Goal: Information Seeking & Learning: Learn about a topic

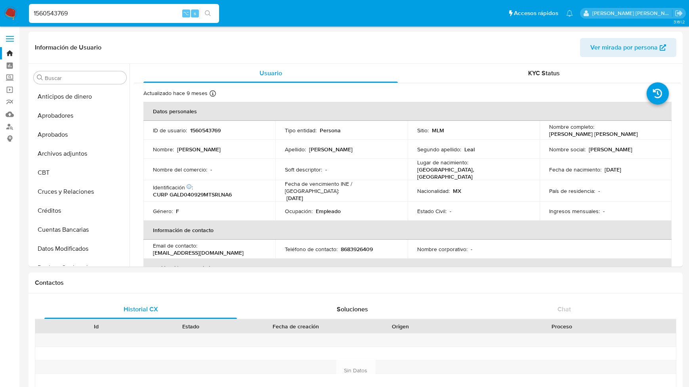
select select "10"
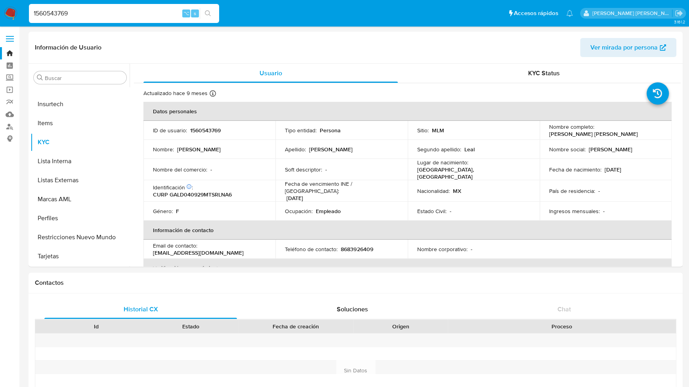
click at [86, 14] on input "1560543769" at bounding box center [124, 13] width 190 height 10
type input "1"
paste input "246809447"
type input "246809447"
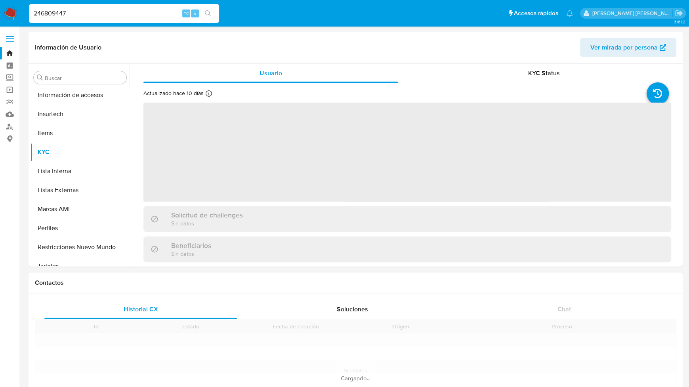
scroll to position [373, 0]
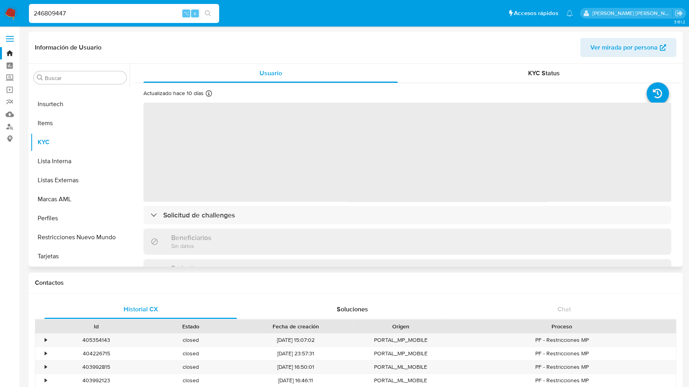
select select "10"
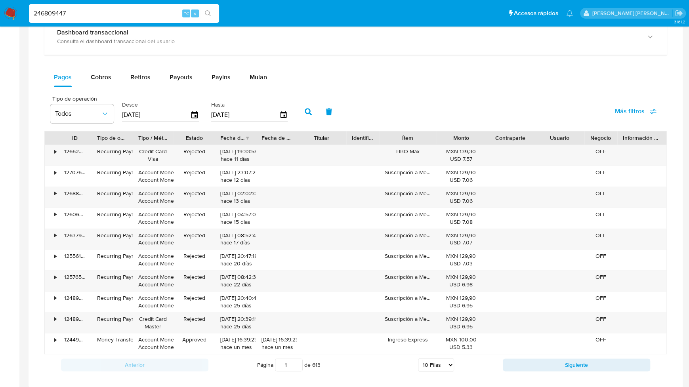
scroll to position [508, 0]
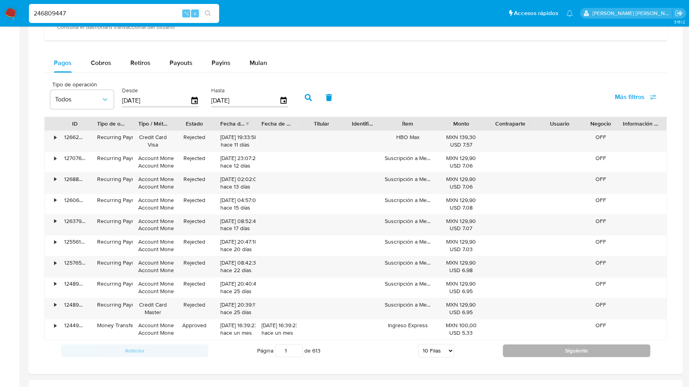
click at [590, 344] on button "Siguiente" at bounding box center [576, 350] width 147 height 13
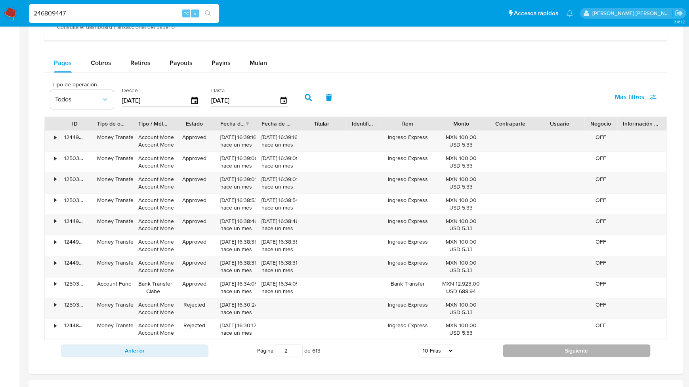
click at [552, 346] on button "Siguiente" at bounding box center [576, 350] width 147 height 13
click at [606, 351] on button "Siguiente" at bounding box center [576, 350] width 147 height 13
click at [599, 346] on button "Siguiente" at bounding box center [576, 350] width 147 height 13
type input "6"
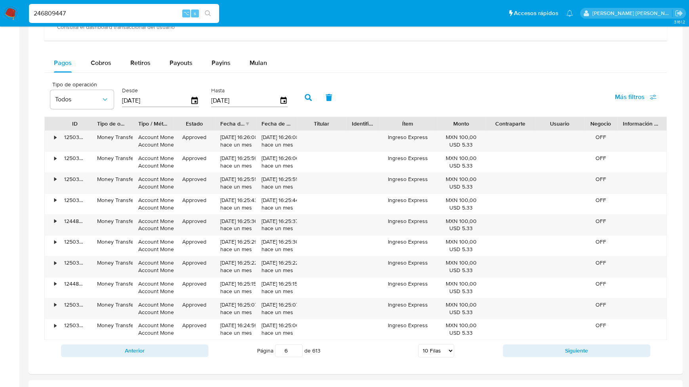
click at [443, 345] on select "5 Filas 10 Filas 20 Filas 25 Filas 50 Filas 100 Filas" at bounding box center [436, 350] width 36 height 13
select select "100"
click at [418, 344] on select "5 Filas 10 Filas 20 Filas 25 Filas 50 Filas 100 Filas" at bounding box center [436, 350] width 36 height 13
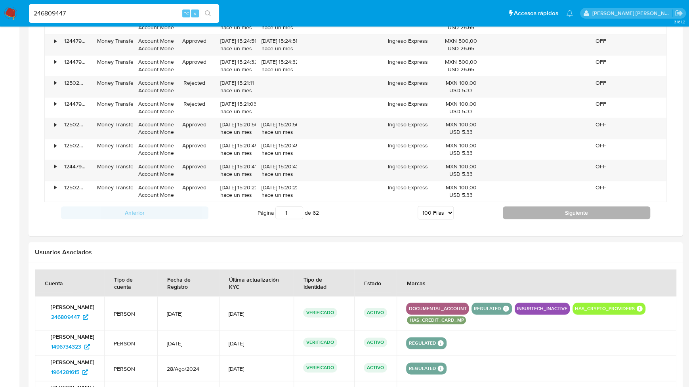
click at [552, 206] on button "Siguiente" at bounding box center [576, 212] width 147 height 13
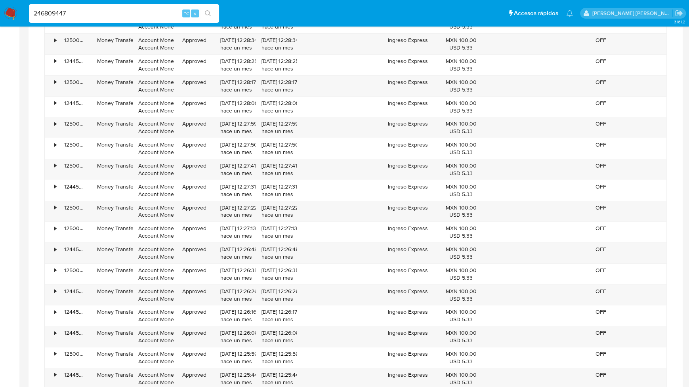
scroll to position [2528, 0]
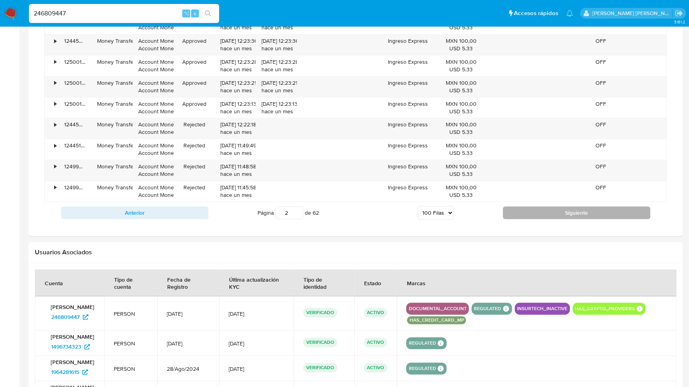
click at [533, 206] on button "Siguiente" at bounding box center [576, 212] width 147 height 13
click at [532, 206] on button "Siguiente" at bounding box center [576, 212] width 147 height 13
click at [533, 206] on button "Siguiente" at bounding box center [576, 212] width 147 height 13
type input "5"
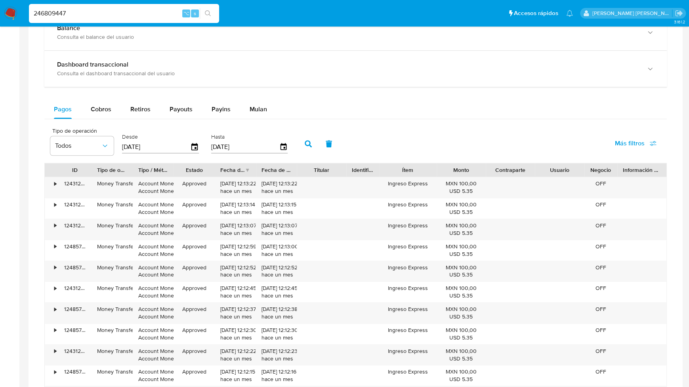
scroll to position [470, 0]
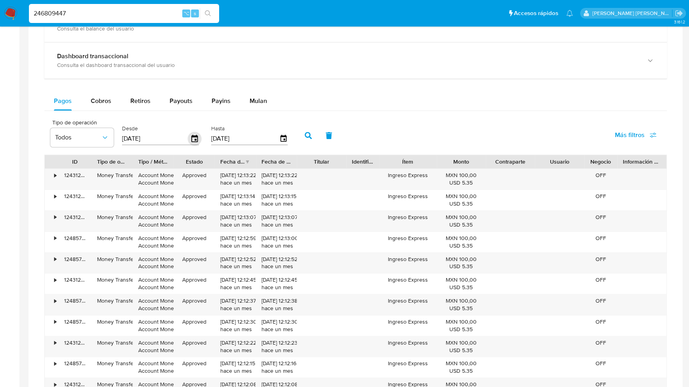
click at [193, 135] on icon "button" at bounding box center [194, 138] width 6 height 7
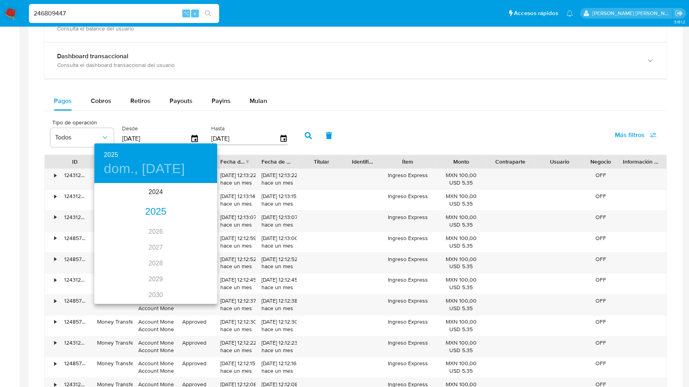
click at [161, 215] on div "2025" at bounding box center [155, 212] width 123 height 16
click at [115, 261] on div "jul." at bounding box center [114, 259] width 41 height 30
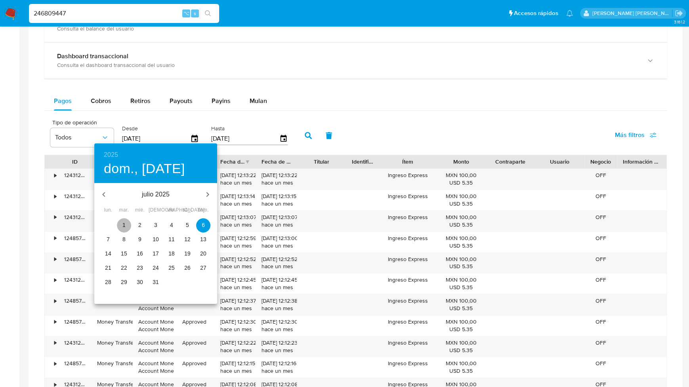
click at [126, 224] on span "1" at bounding box center [124, 225] width 14 height 8
type input "01/07/2025"
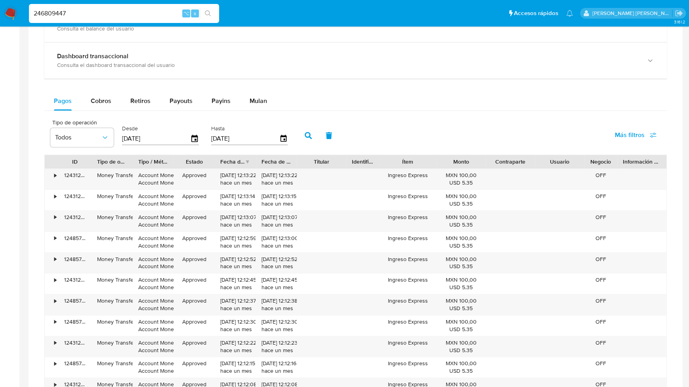
click at [282, 132] on div "03/10/2025" at bounding box center [249, 138] width 77 height 13
click at [282, 136] on icon "button" at bounding box center [284, 139] width 14 height 14
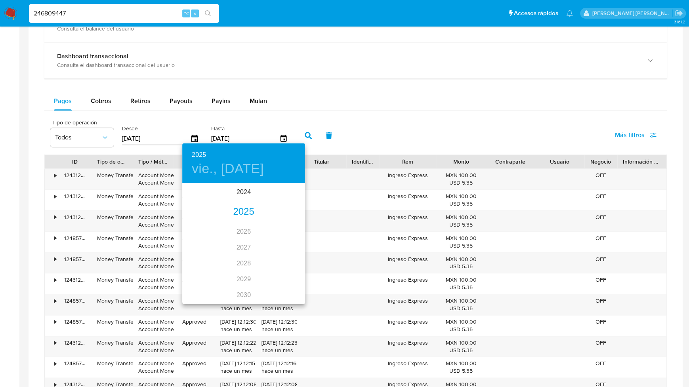
click at [252, 213] on div "2025" at bounding box center [243, 212] width 123 height 16
click at [206, 258] on div "jul." at bounding box center [202, 259] width 41 height 30
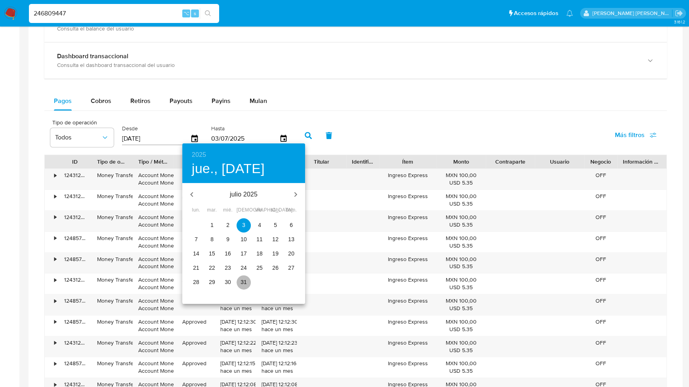
click at [243, 281] on p "31" at bounding box center [244, 282] width 6 height 8
type input "31/07/2025"
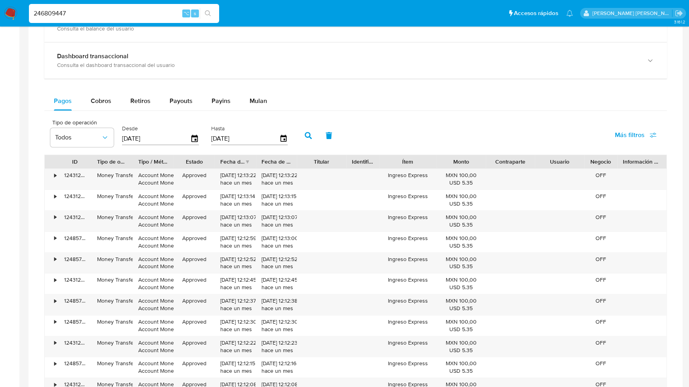
click at [306, 133] on icon "button" at bounding box center [308, 135] width 7 height 7
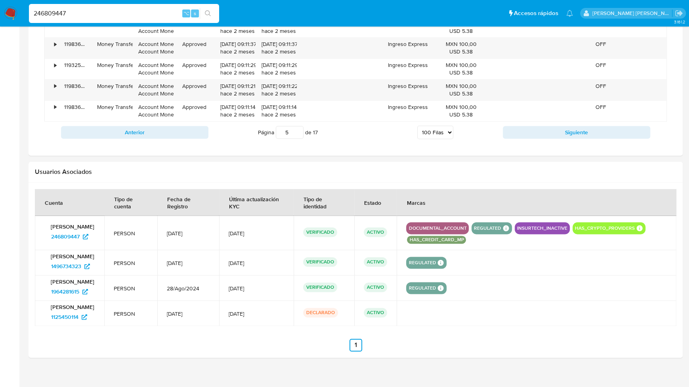
scroll to position [2479, 0]
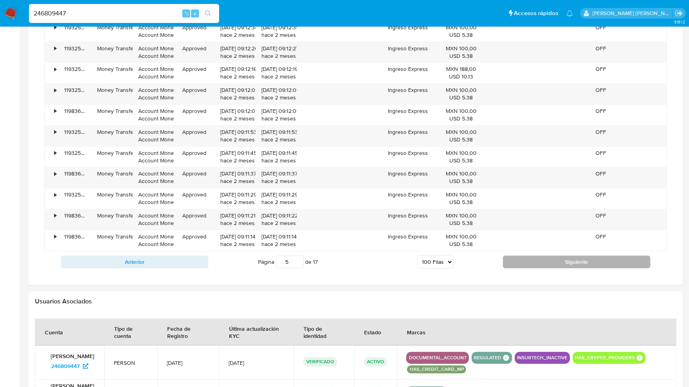
click at [518, 256] on button "Siguiente" at bounding box center [576, 262] width 147 height 13
click at [543, 256] on button "Siguiente" at bounding box center [576, 262] width 147 height 13
click at [532, 256] on button "Siguiente" at bounding box center [576, 262] width 147 height 13
click at [539, 256] on button "Siguiente" at bounding box center [576, 262] width 147 height 13
click at [566, 256] on button "Siguiente" at bounding box center [576, 262] width 147 height 13
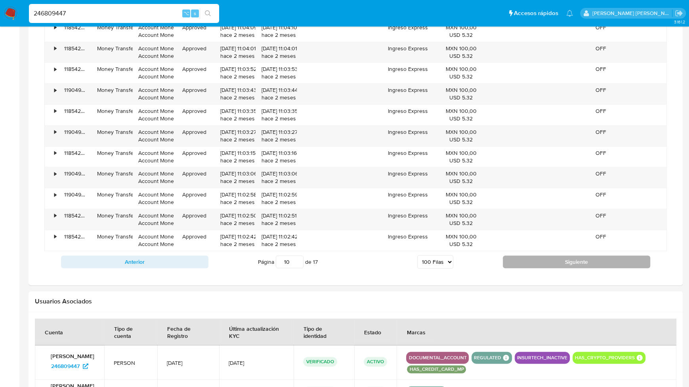
click at [564, 256] on button "Siguiente" at bounding box center [576, 262] width 147 height 13
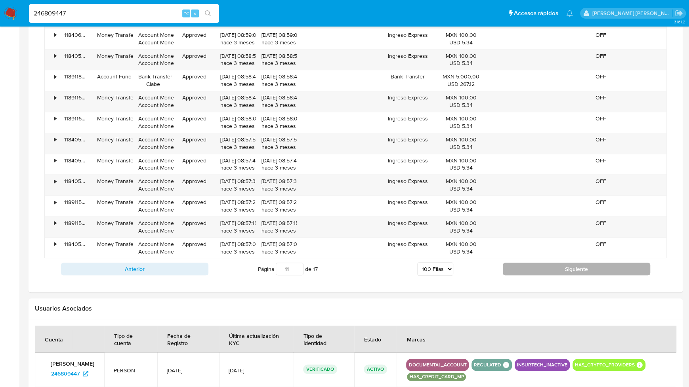
click at [559, 263] on button "Siguiente" at bounding box center [576, 269] width 147 height 13
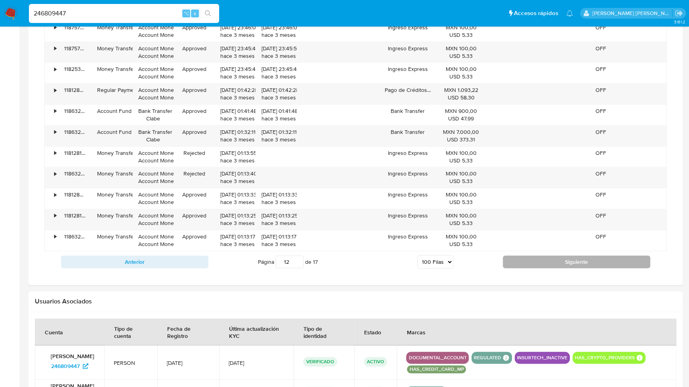
click at [558, 256] on button "Siguiente" at bounding box center [576, 262] width 147 height 13
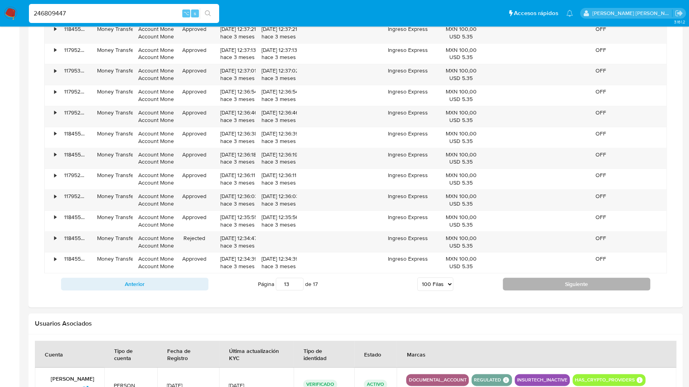
click at [556, 278] on button "Siguiente" at bounding box center [576, 284] width 147 height 13
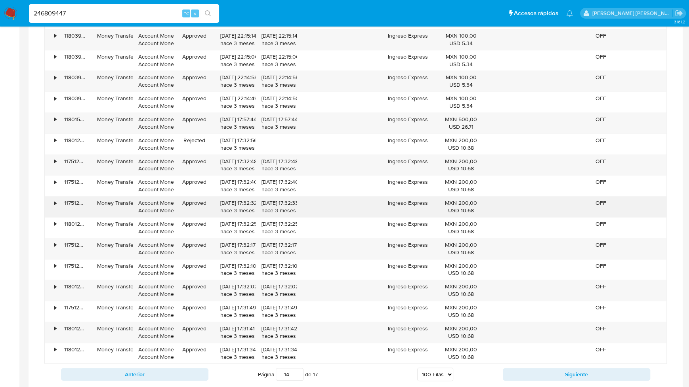
scroll to position [2353, 0]
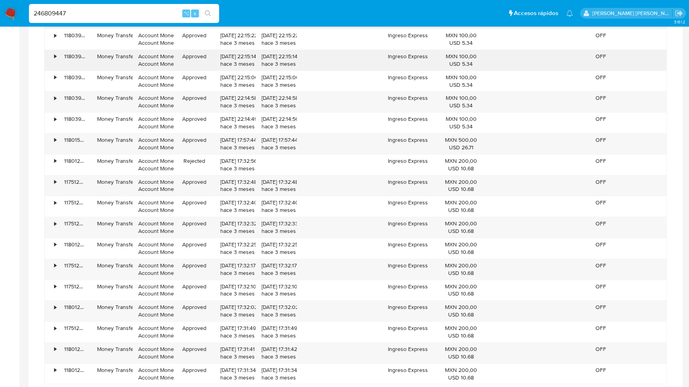
click at [85, 50] on div "118039810002" at bounding box center [75, 60] width 33 height 21
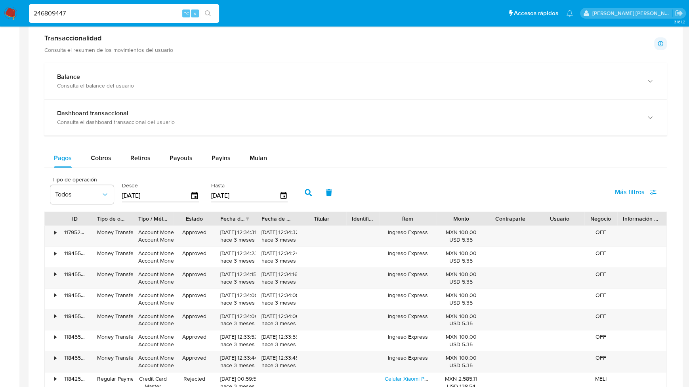
scroll to position [442, 0]
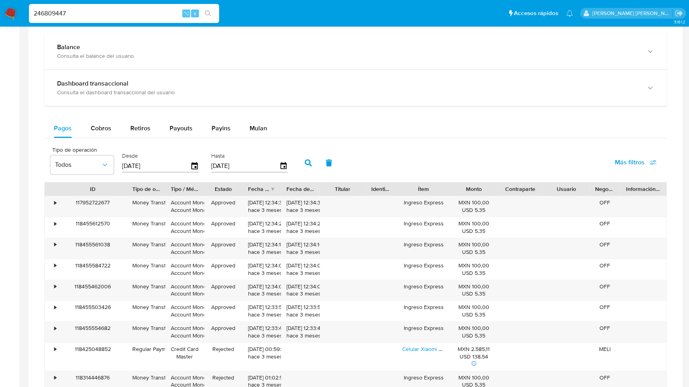
drag, startPoint x: 88, startPoint y: 187, endPoint x: 123, endPoint y: 189, distance: 35.3
click at [123, 189] on div at bounding box center [127, 188] width 14 height 13
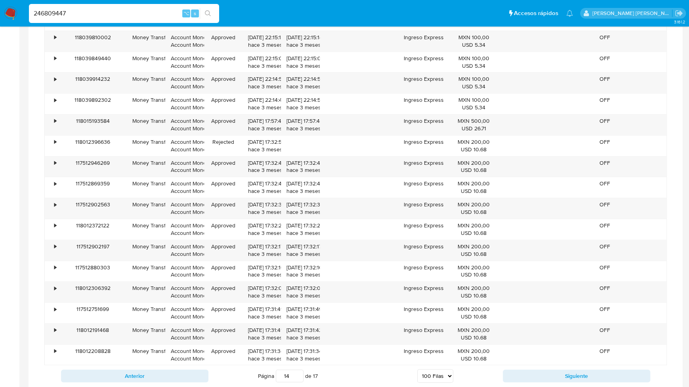
scroll to position [2375, 0]
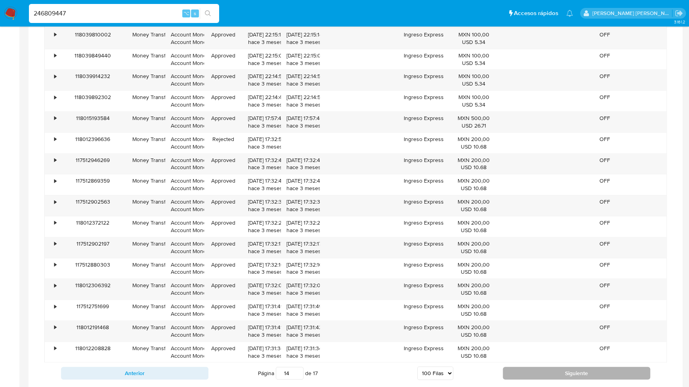
click at [539, 367] on button "Siguiente" at bounding box center [576, 373] width 147 height 13
type input "15"
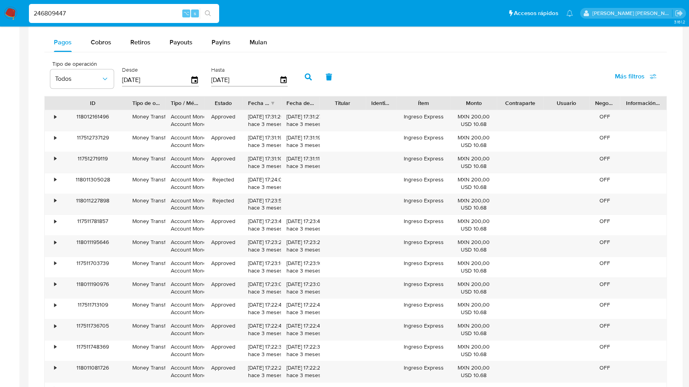
scroll to position [526, 0]
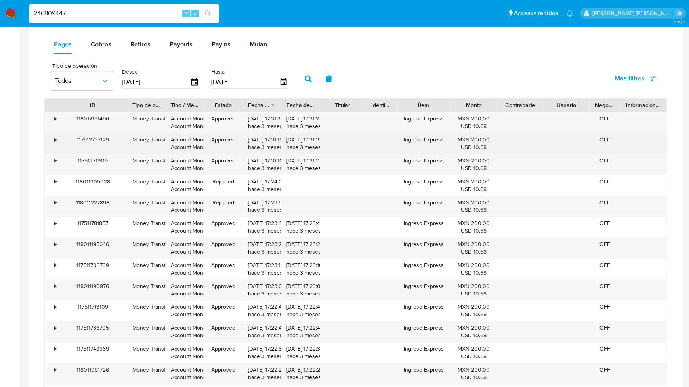
click at [54, 138] on div "•" at bounding box center [55, 140] width 2 height 8
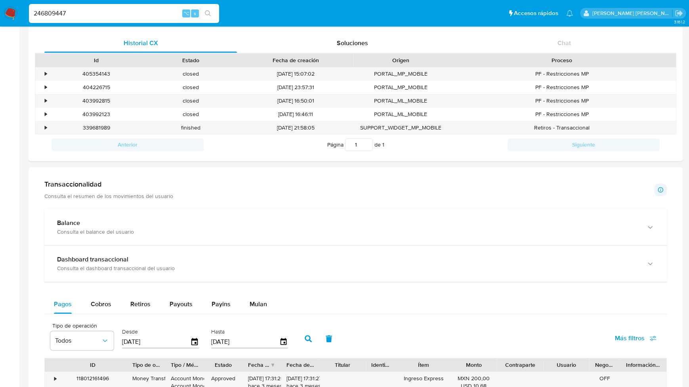
scroll to position [266, 0]
click at [45, 127] on div "•" at bounding box center [46, 129] width 2 height 8
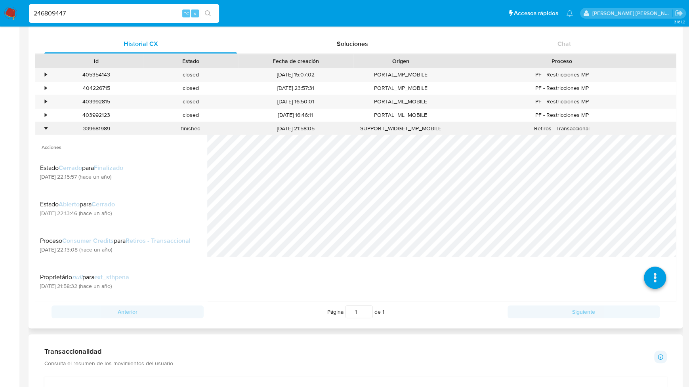
click at [47, 128] on div "•" at bounding box center [46, 129] width 2 height 8
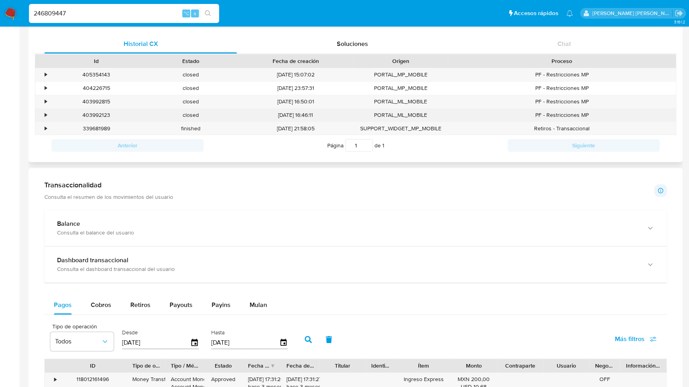
click at [45, 114] on div "•" at bounding box center [46, 115] width 2 height 8
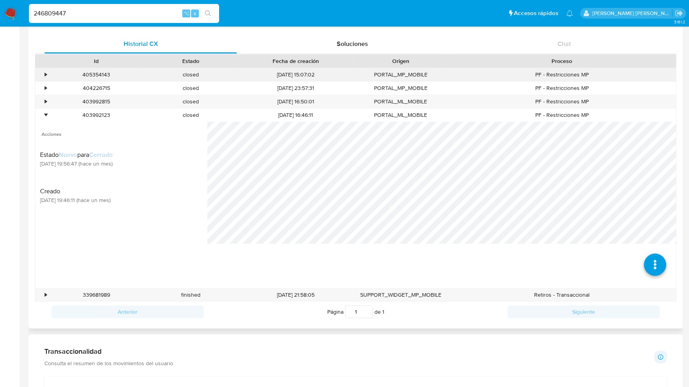
click at [48, 78] on div "•" at bounding box center [42, 74] width 14 height 13
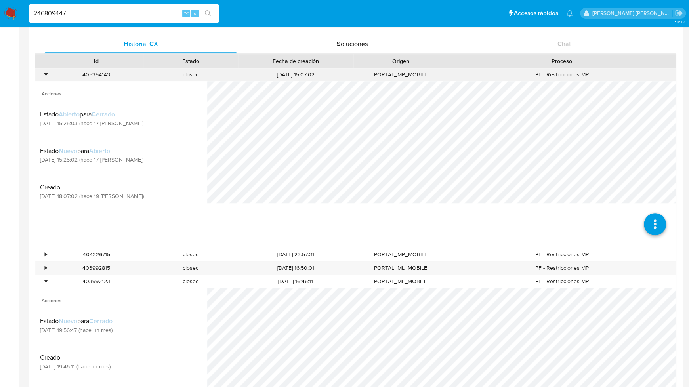
click at [48, 73] on div "•" at bounding box center [42, 74] width 14 height 13
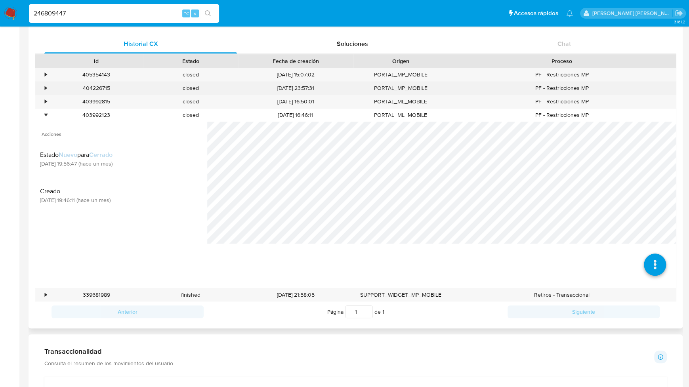
click at [46, 89] on div "•" at bounding box center [46, 88] width 2 height 8
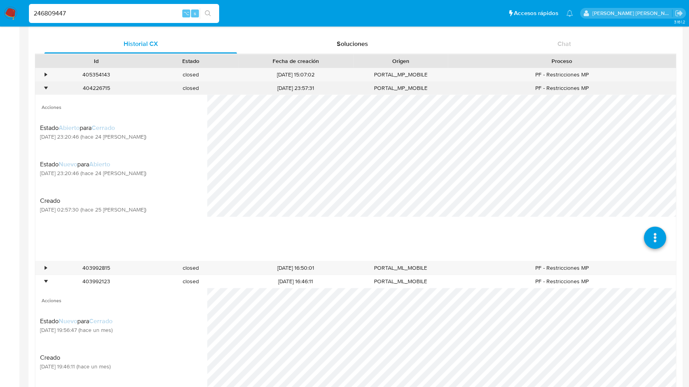
click at [46, 89] on div "•" at bounding box center [46, 88] width 2 height 8
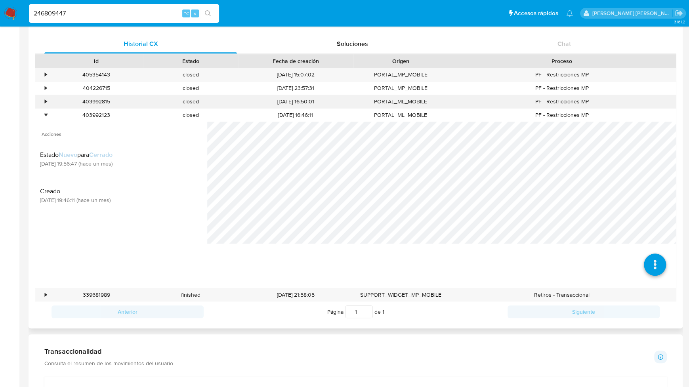
click at [45, 102] on div "•" at bounding box center [46, 102] width 2 height 8
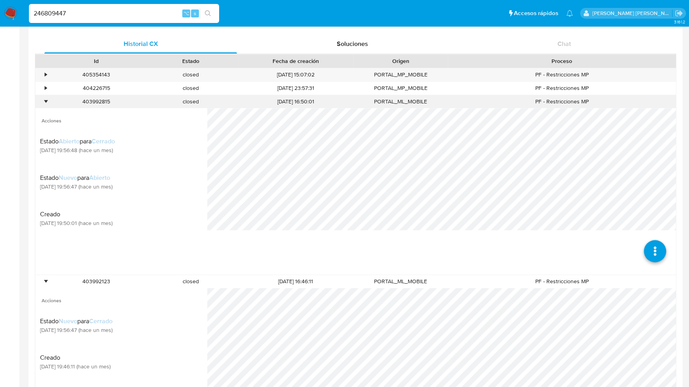
click at [45, 102] on div "•" at bounding box center [46, 102] width 2 height 8
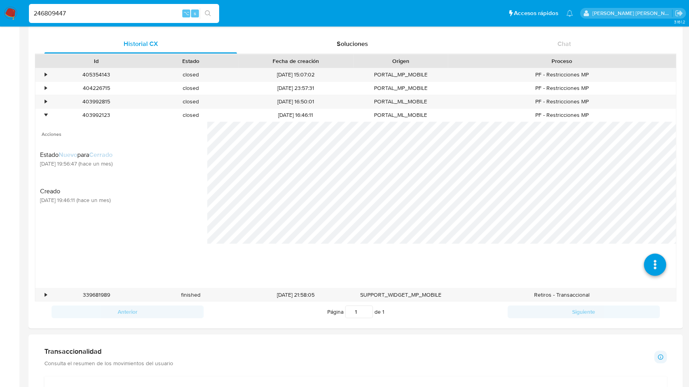
drag, startPoint x: 68, startPoint y: 10, endPoint x: -13, endPoint y: 11, distance: 81.2
paste input "78361055"
type input "78361055"
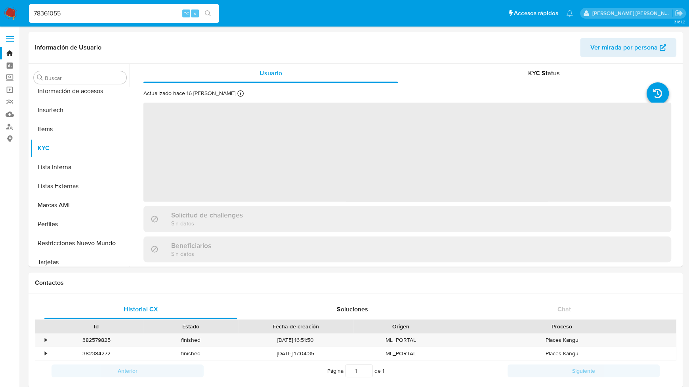
scroll to position [373, 0]
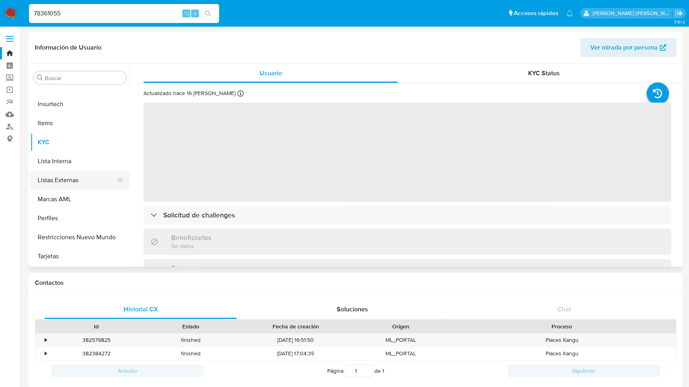
select select "10"
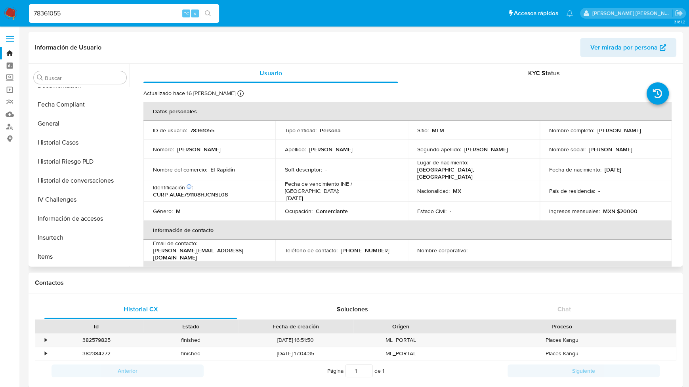
scroll to position [236, 0]
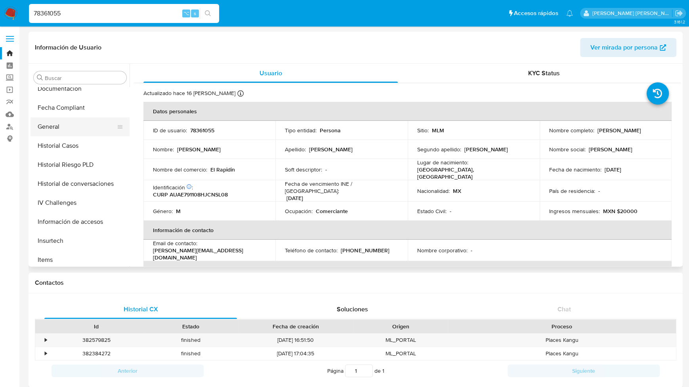
click at [64, 128] on button "General" at bounding box center [77, 126] width 93 height 19
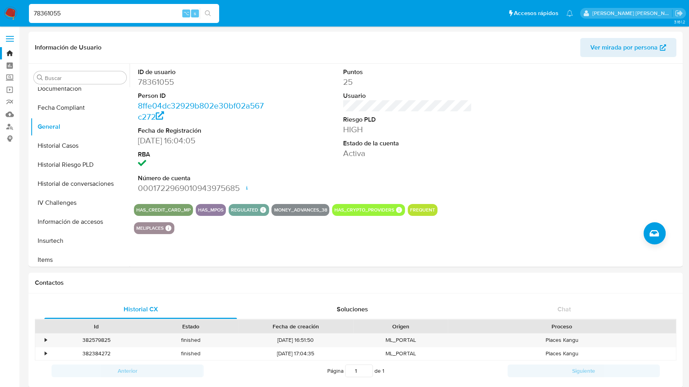
drag, startPoint x: 90, startPoint y: 11, endPoint x: 12, endPoint y: 11, distance: 77.7
click at [12, 11] on nav "Pausado Ver notificaciones 78361055 ⌥ s Accesos rápidos Presiona las siguientes…" at bounding box center [344, 13] width 689 height 27
paste input "628078262"
type input "628078262"
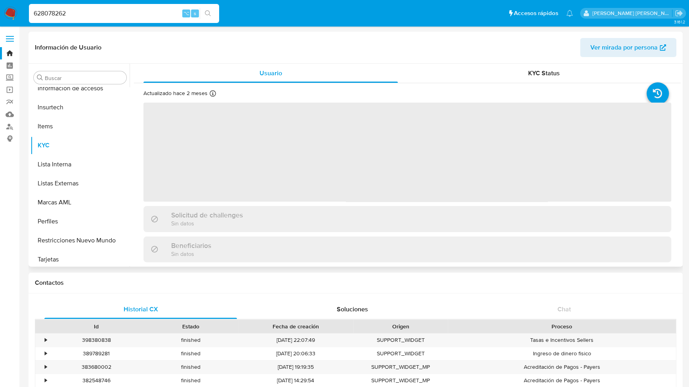
scroll to position [373, 0]
select select "10"
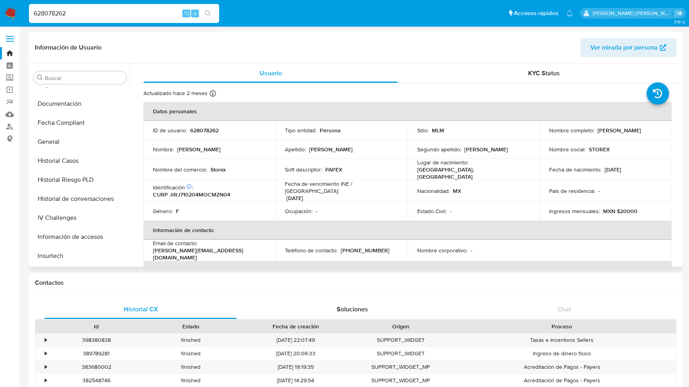
scroll to position [222, 0]
click at [67, 141] on button "General" at bounding box center [77, 140] width 93 height 19
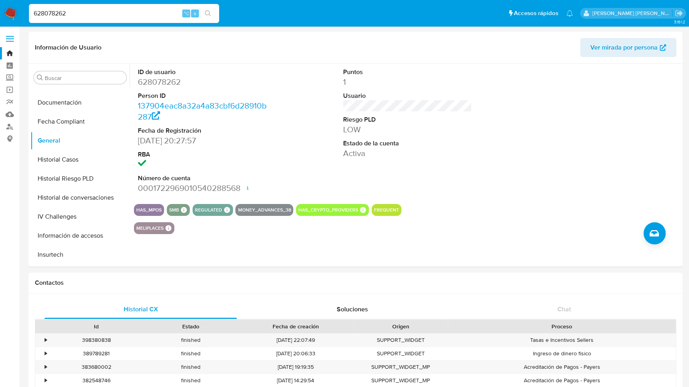
scroll to position [0, 0]
drag, startPoint x: 75, startPoint y: 17, endPoint x: 17, endPoint y: 15, distance: 57.9
click at [17, 15] on nav "Pausado Ver notificaciones 628078262 ⌥ s Accesos rápidos Presiona las siguiente…" at bounding box center [344, 13] width 689 height 27
paste input "148706"
type input "148706262"
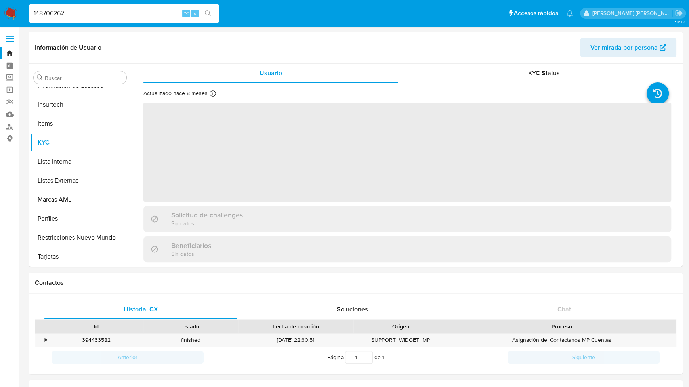
scroll to position [373, 0]
select select "10"
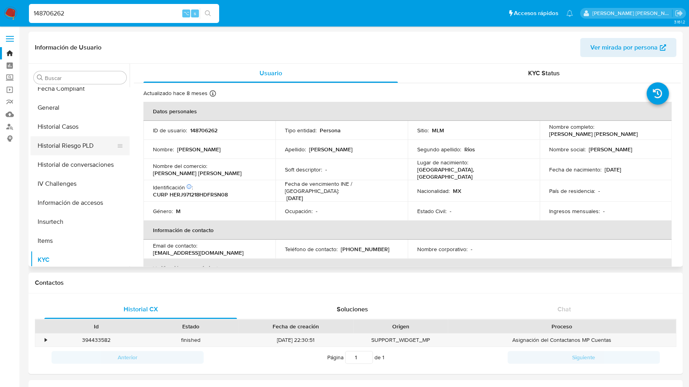
scroll to position [252, 0]
click at [65, 107] on button "General" at bounding box center [80, 110] width 99 height 19
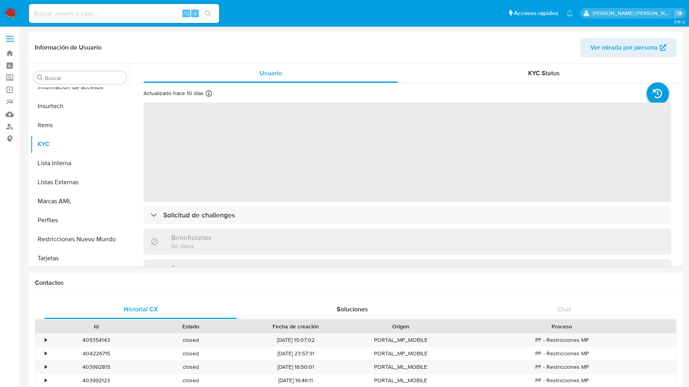
scroll to position [373, 0]
select select "10"
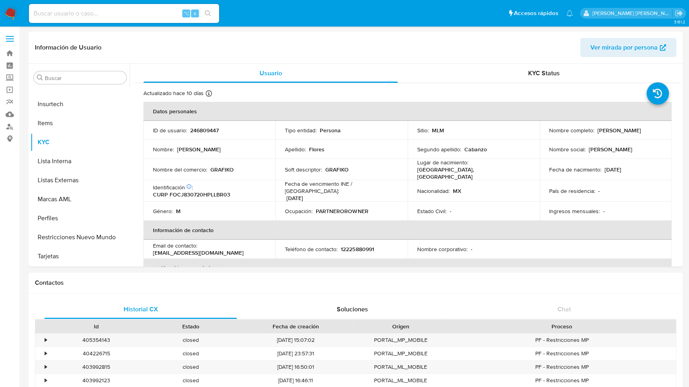
click at [99, 19] on div "⌥ s" at bounding box center [124, 13] width 190 height 19
click at [91, 14] on input at bounding box center [124, 13] width 190 height 10
paste input "1919909081"
type input "1919909081"
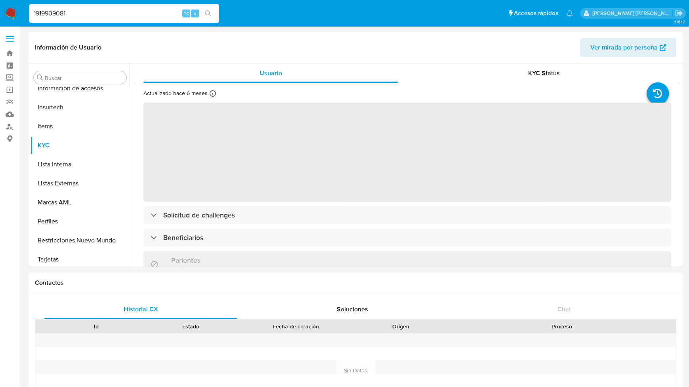
scroll to position [373, 0]
select select "10"
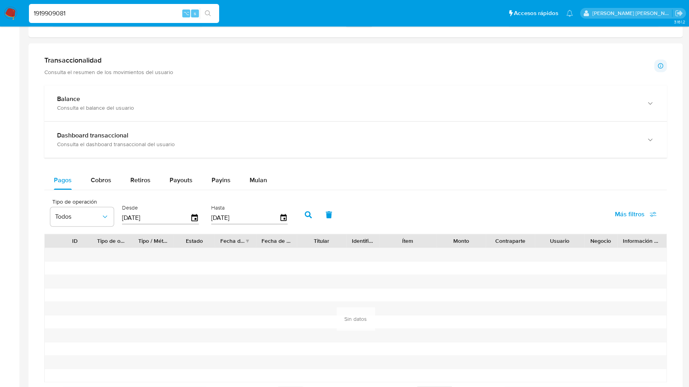
scroll to position [394, 0]
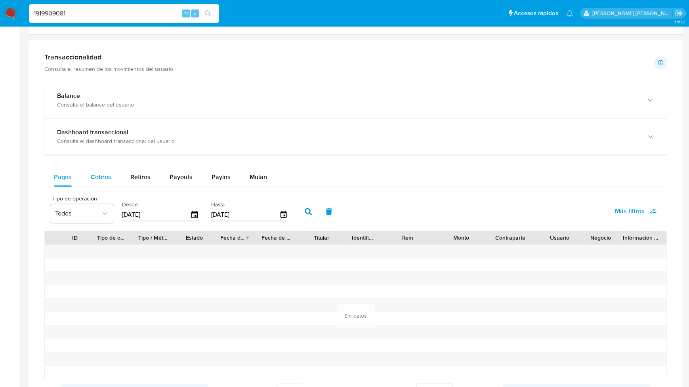
click at [100, 176] on span "Cobros" at bounding box center [101, 176] width 21 height 9
select select "10"
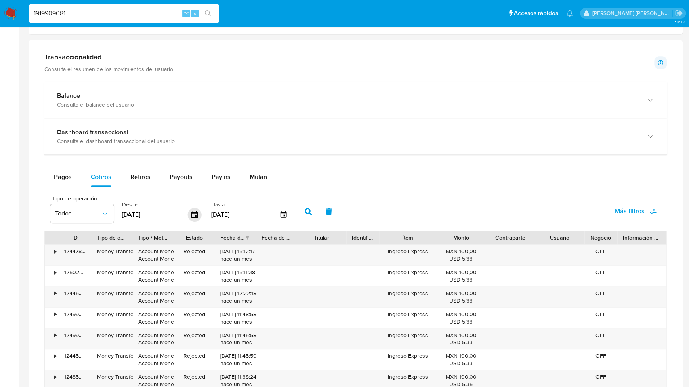
click at [196, 216] on icon "button" at bounding box center [194, 214] width 6 height 7
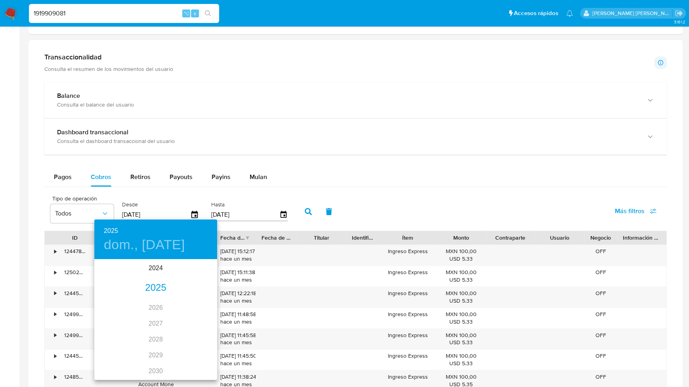
click at [159, 287] on div "2025" at bounding box center [155, 288] width 123 height 16
click at [117, 332] on div "jul." at bounding box center [114, 335] width 41 height 30
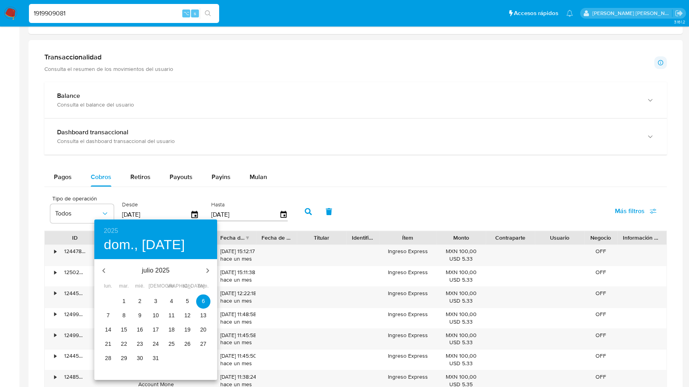
click at [123, 297] on button "1" at bounding box center [124, 301] width 14 height 14
type input "01/07/2025"
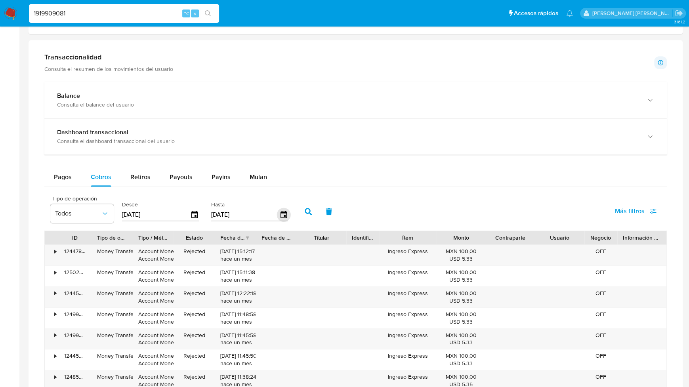
click at [283, 212] on icon "button" at bounding box center [284, 215] width 14 height 14
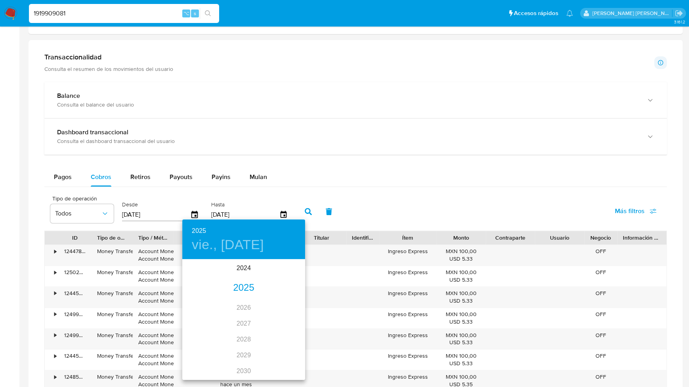
click at [239, 289] on div "2025" at bounding box center [243, 288] width 123 height 16
click at [204, 333] on div "jul." at bounding box center [202, 335] width 41 height 30
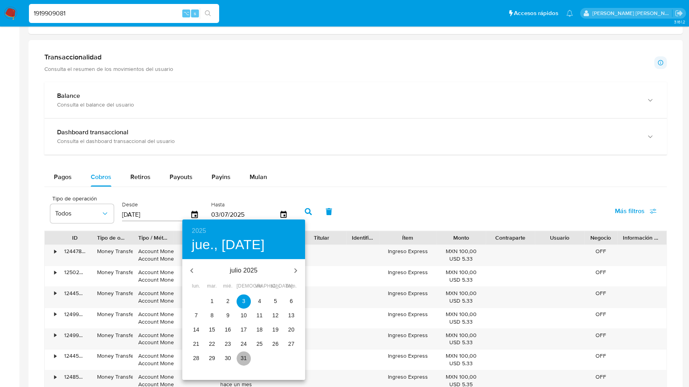
click at [243, 358] on p "31" at bounding box center [244, 358] width 6 height 8
type input "31/07/2025"
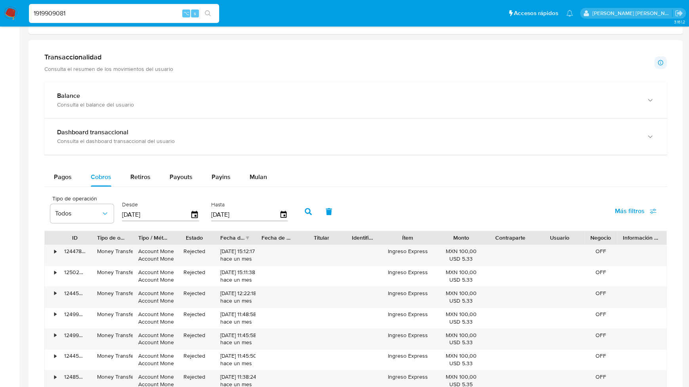
click at [308, 208] on icon "button" at bounding box center [308, 211] width 7 height 7
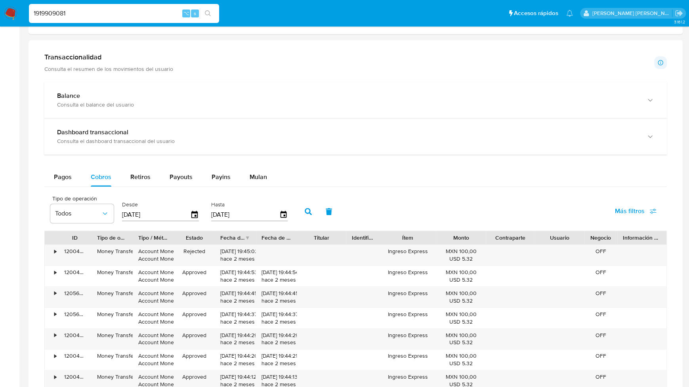
scroll to position [641, 0]
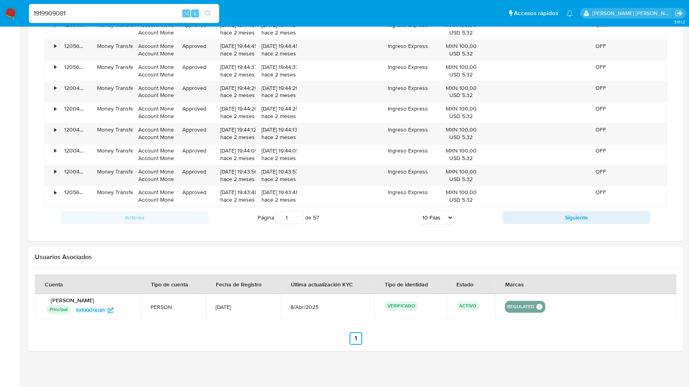
click at [440, 212] on select "5 Filas 10 Filas 20 Filas 25 Filas 50 Filas 100 Filas" at bounding box center [436, 217] width 36 height 13
select select "100"
click at [418, 211] on select "5 Filas 10 Filas 20 Filas 25 Filas 50 Filas 100 Filas" at bounding box center [436, 217] width 36 height 13
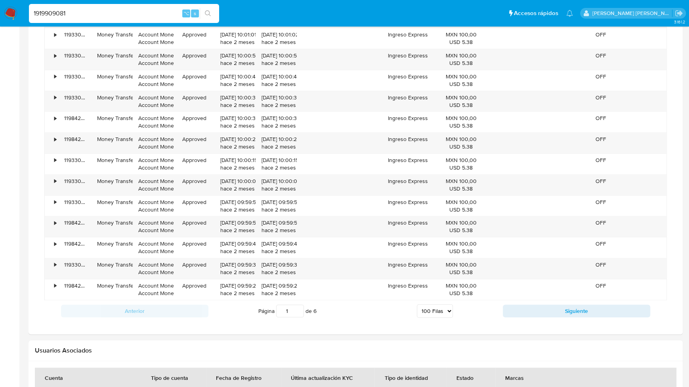
scroll to position [2512, 0]
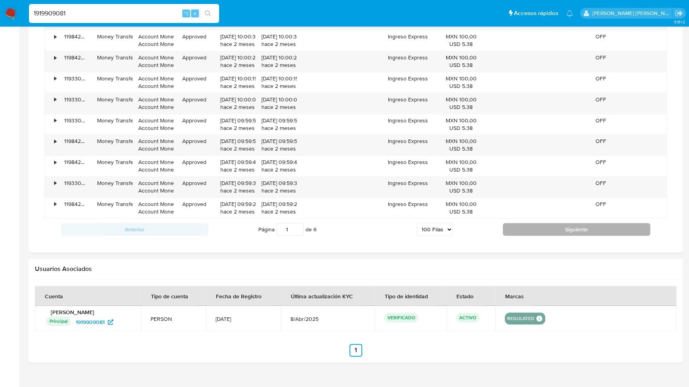
click at [536, 223] on button "Siguiente" at bounding box center [576, 229] width 147 height 13
type input "5"
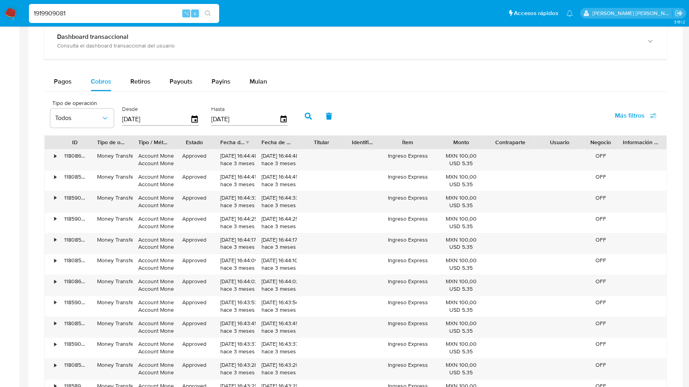
scroll to position [486, 0]
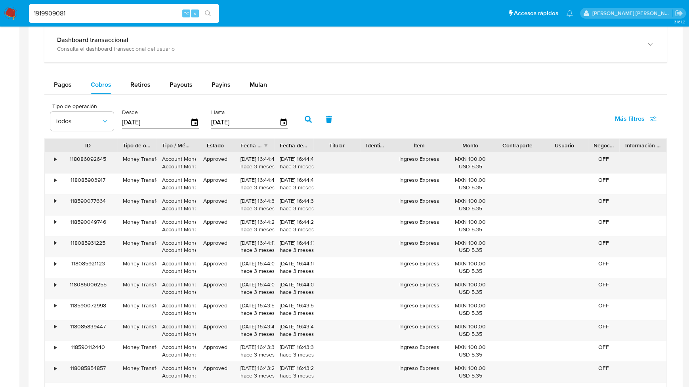
drag, startPoint x: 90, startPoint y: 145, endPoint x: 116, endPoint y: 155, distance: 27.1
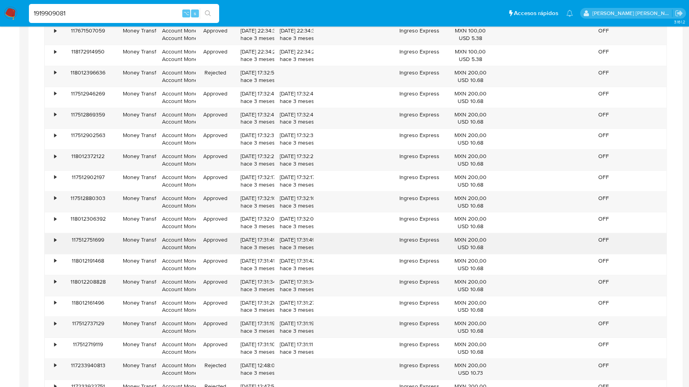
scroll to position [1954, 0]
click at [56, 316] on div "•" at bounding box center [52, 326] width 14 height 21
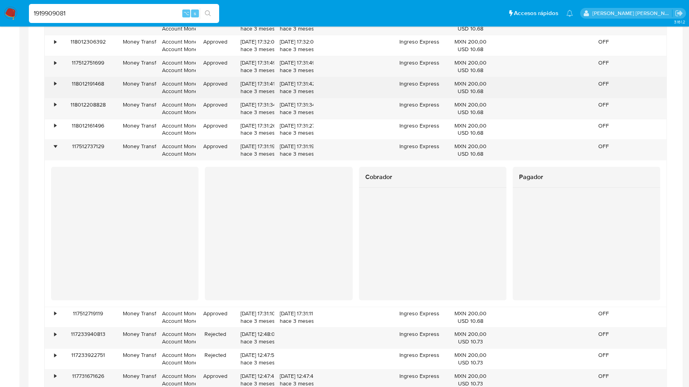
scroll to position [2131, 0]
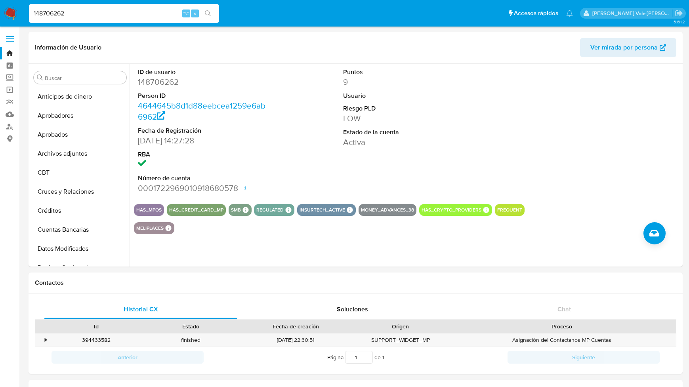
select select "10"
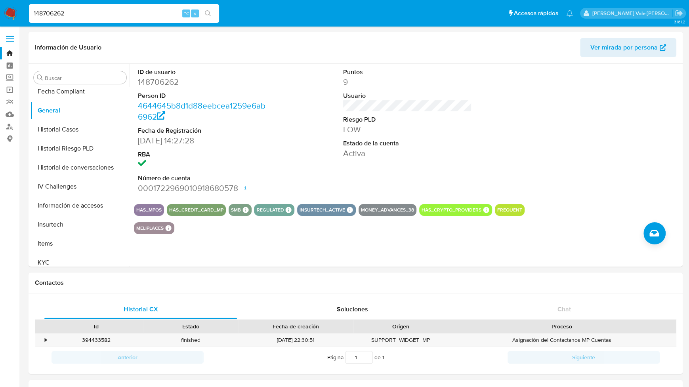
drag, startPoint x: 73, startPoint y: 15, endPoint x: 16, endPoint y: 18, distance: 56.7
click at [16, 18] on nav "Pausado Ver notificaciones 148706262 ⌥ s Accesos rápidos Presiona las siguiente…" at bounding box center [344, 13] width 689 height 27
paste input "239061449"
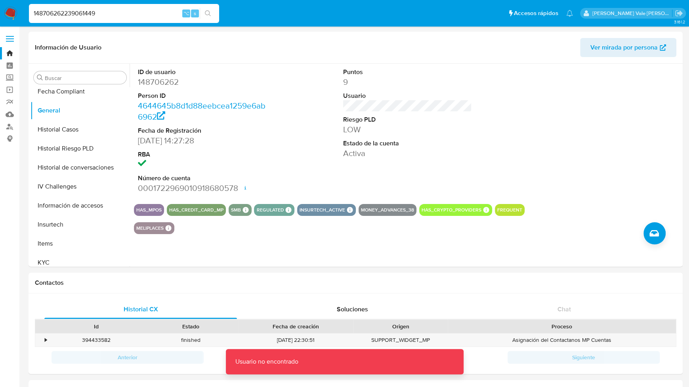
drag, startPoint x: 110, startPoint y: 13, endPoint x: -5, endPoint y: 13, distance: 114.9
paste input
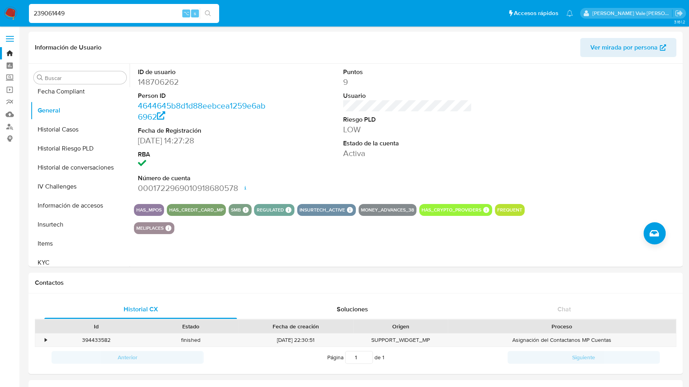
type input "239061449"
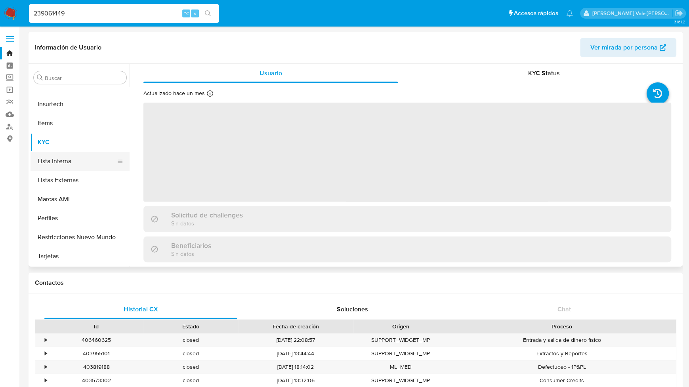
select select "10"
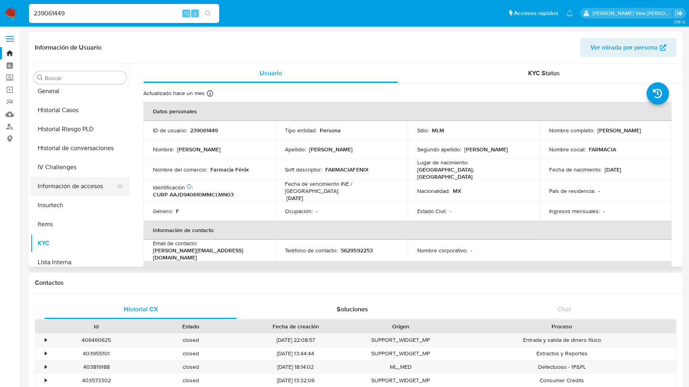
scroll to position [257, 0]
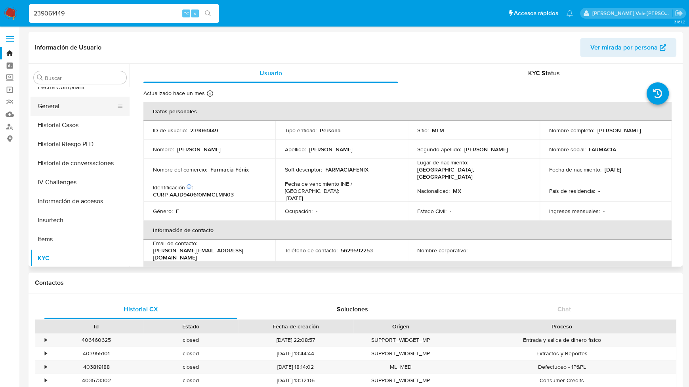
click at [67, 110] on button "General" at bounding box center [77, 106] width 93 height 19
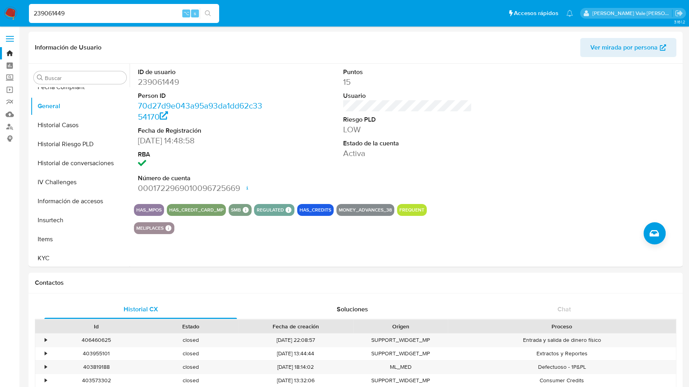
drag, startPoint x: 77, startPoint y: 13, endPoint x: 26, endPoint y: 13, distance: 51.1
click at [26, 13] on ul "Pausado Ver notificaciones 239061449 ⌥ s Accesos rápidos Presiona las siguiente…" at bounding box center [301, 13] width 552 height 20
paste input "18481734"
type input "18481734"
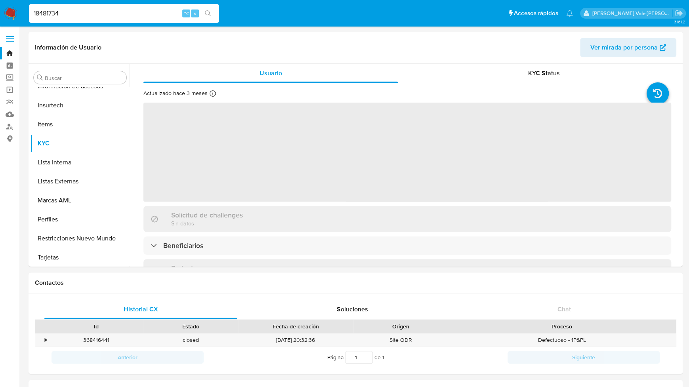
scroll to position [373, 0]
select select "10"
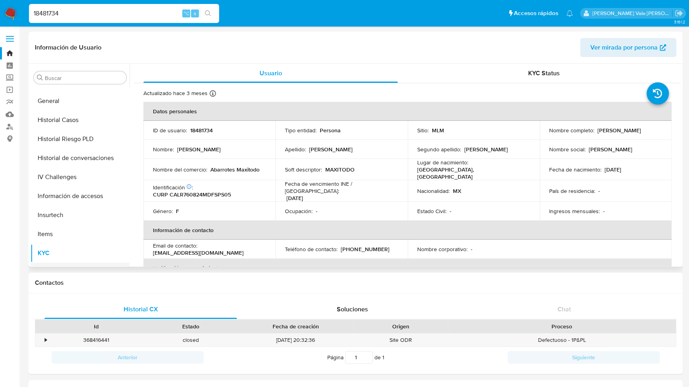
scroll to position [256, 0]
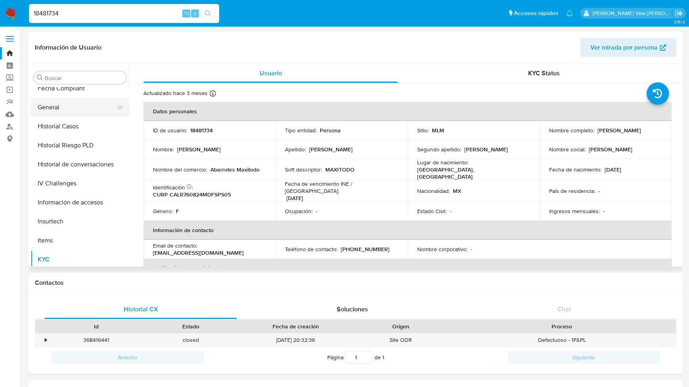
click at [60, 109] on button "General" at bounding box center [77, 107] width 93 height 19
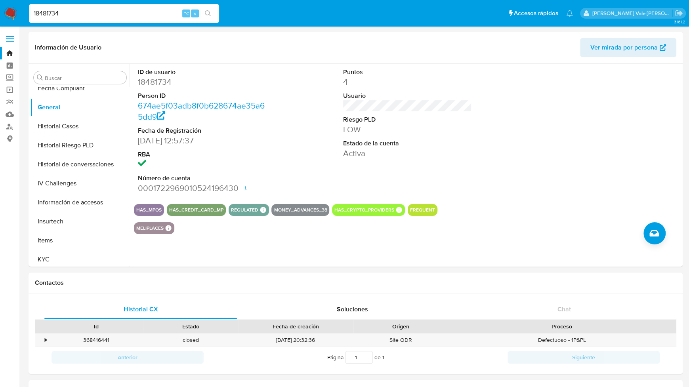
drag, startPoint x: 73, startPoint y: 15, endPoint x: 25, endPoint y: 14, distance: 48.3
click at [25, 14] on ul "Pausado Ver notificaciones 18481734 ⌥ s Accesos rápidos Presiona las siguientes…" at bounding box center [301, 13] width 552 height 20
paste input "35597833"
type input "135597833"
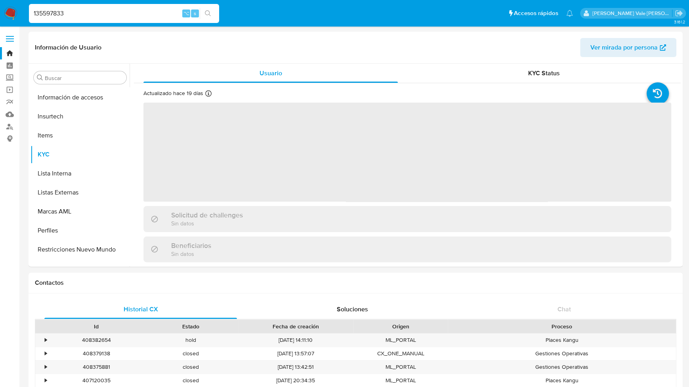
scroll to position [373, 0]
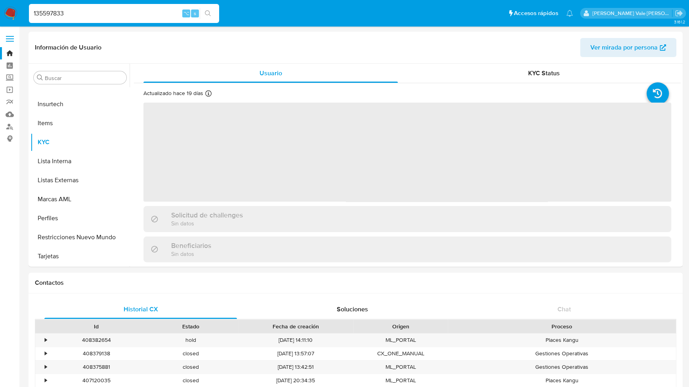
select select "10"
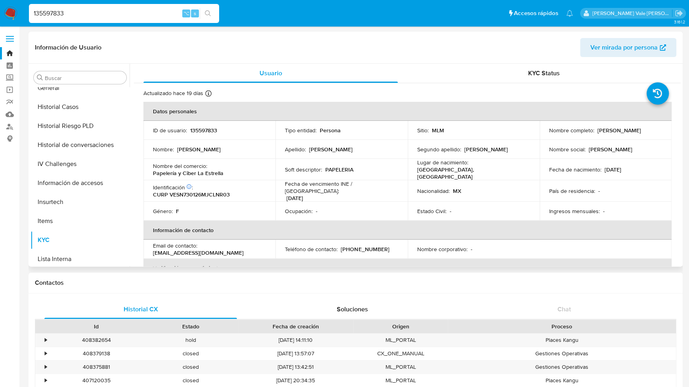
scroll to position [273, 0]
click at [63, 92] on button "General" at bounding box center [77, 89] width 93 height 19
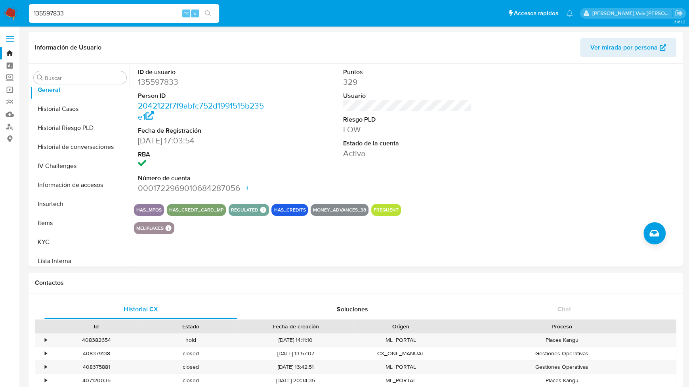
drag, startPoint x: 96, startPoint y: 13, endPoint x: 32, endPoint y: 12, distance: 64.2
click at [32, 12] on input "135597833" at bounding box center [124, 13] width 190 height 10
paste input "041046192"
type input "1041046192"
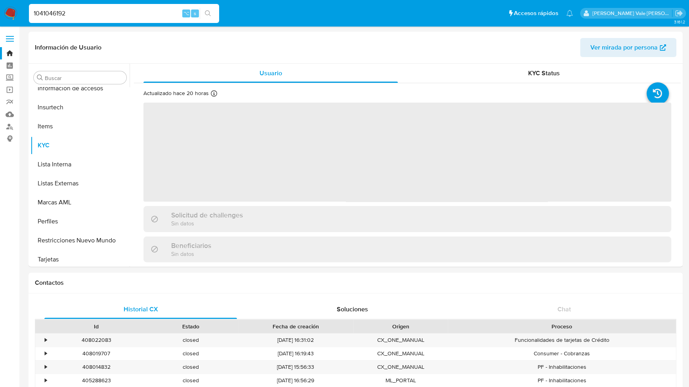
scroll to position [373, 0]
select select "10"
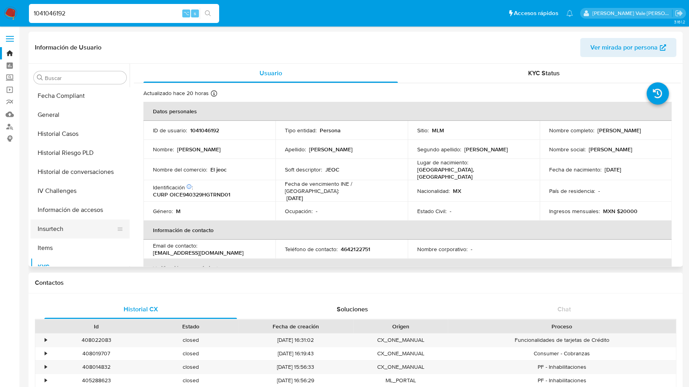
scroll to position [236, 0]
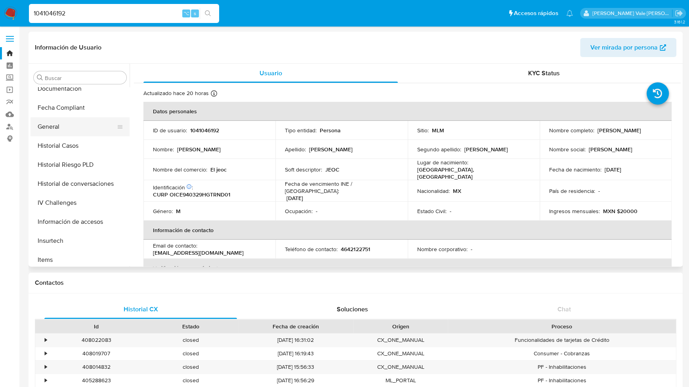
click at [66, 127] on button "General" at bounding box center [77, 126] width 93 height 19
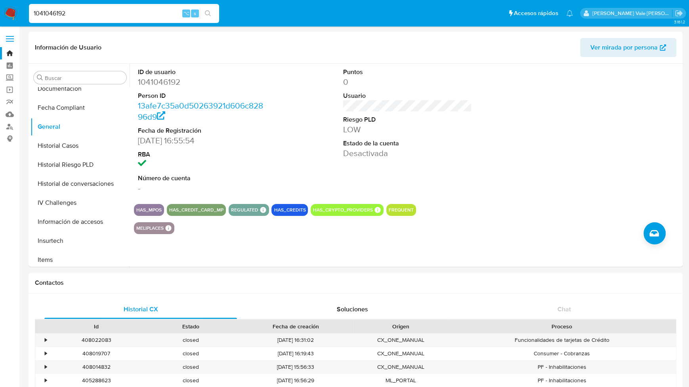
drag, startPoint x: 70, startPoint y: 13, endPoint x: 13, endPoint y: 13, distance: 56.7
click at [13, 13] on nav "Pausado Ver notificaciones 1041046192 ⌥ s Accesos rápidos Presiona las siguient…" at bounding box center [344, 13] width 689 height 27
paste input "33517258"
type input "133517258"
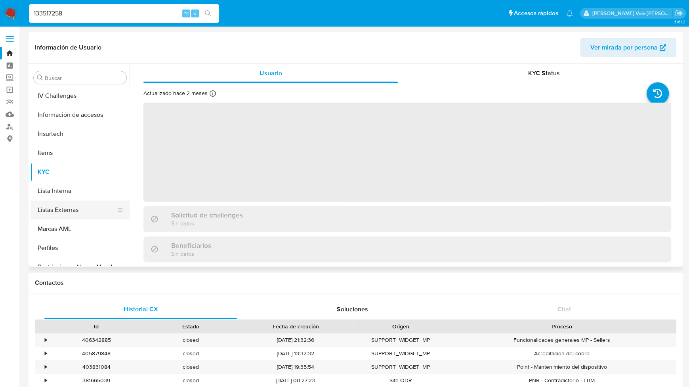
select select "10"
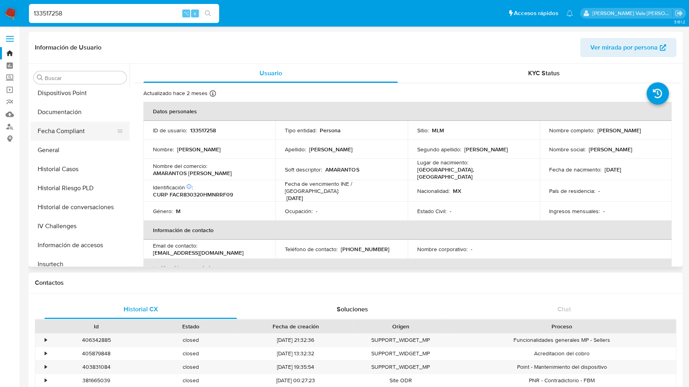
scroll to position [214, 0]
click at [67, 150] on button "General" at bounding box center [77, 148] width 93 height 19
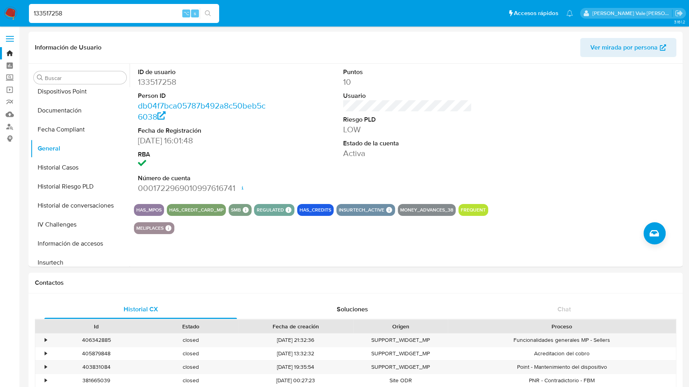
drag, startPoint x: 77, startPoint y: 13, endPoint x: 22, endPoint y: 15, distance: 55.5
click at [21, 15] on nav "Pausado Ver notificaciones 133517258 ⌥ s Accesos rápidos Presiona las siguiente…" at bounding box center [344, 13] width 689 height 27
paste input "83253072"
type input "183253072"
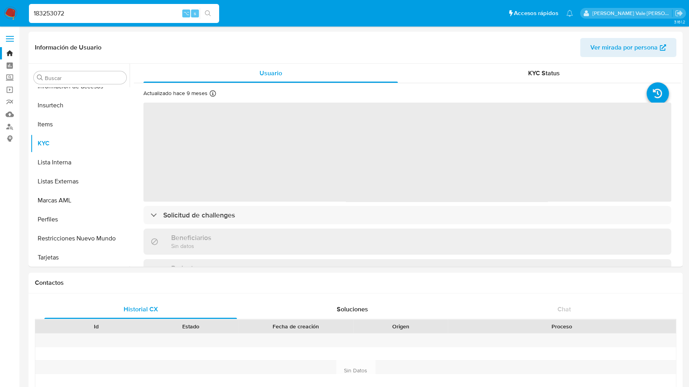
scroll to position [373, 0]
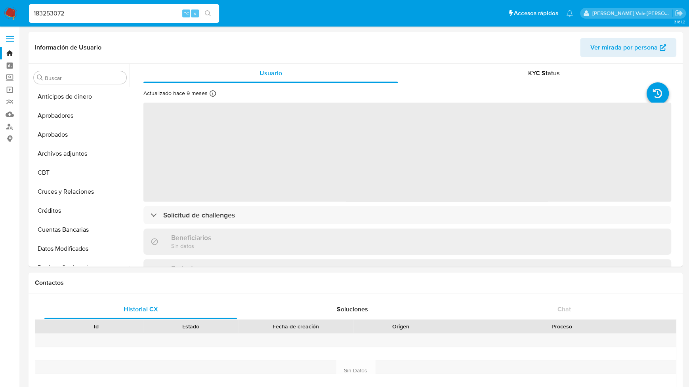
scroll to position [373, 0]
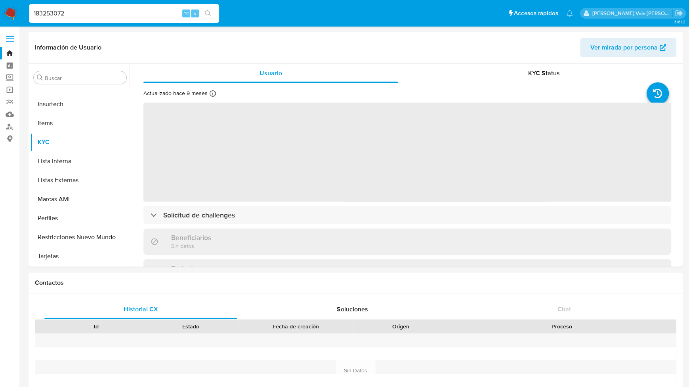
select select "10"
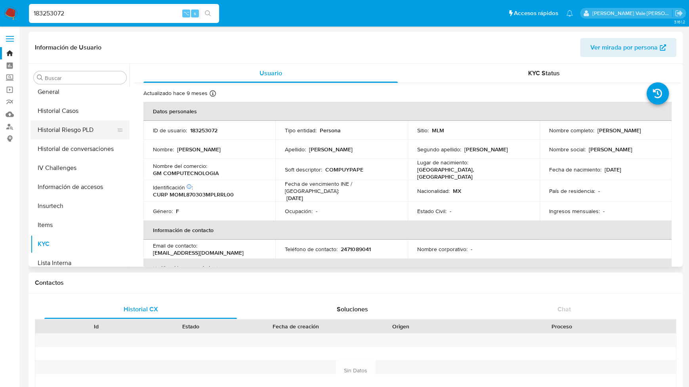
scroll to position [267, 0]
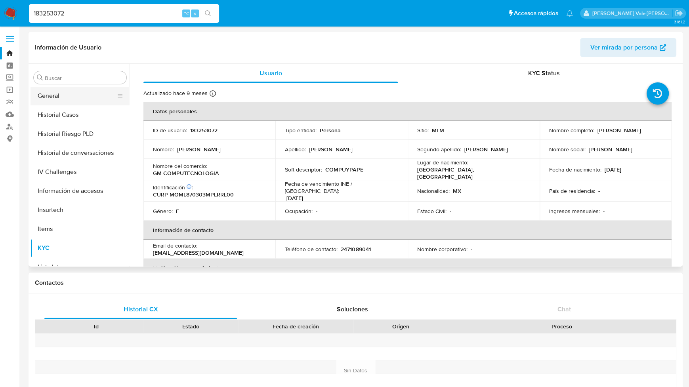
click at [60, 96] on button "General" at bounding box center [77, 95] width 93 height 19
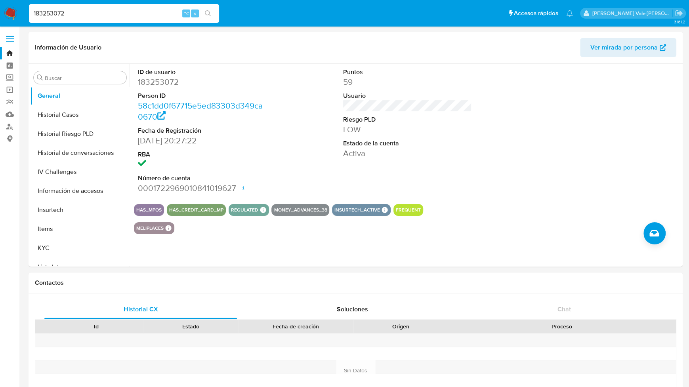
drag, startPoint x: 94, startPoint y: 11, endPoint x: 27, endPoint y: 11, distance: 67.0
click at [27, 11] on li "183253072 ⌥ s" at bounding box center [124, 13] width 194 height 20
paste input "101124929"
type input "101124929"
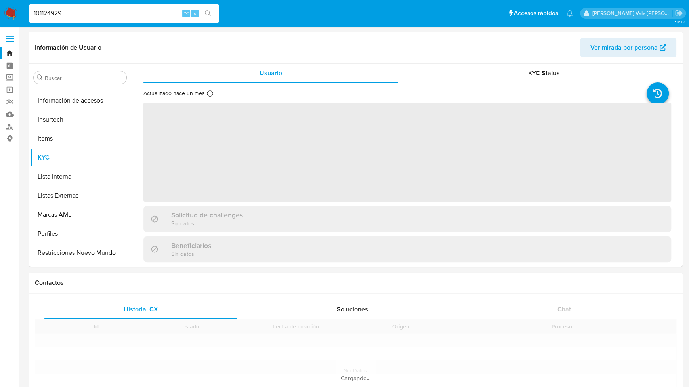
scroll to position [373, 0]
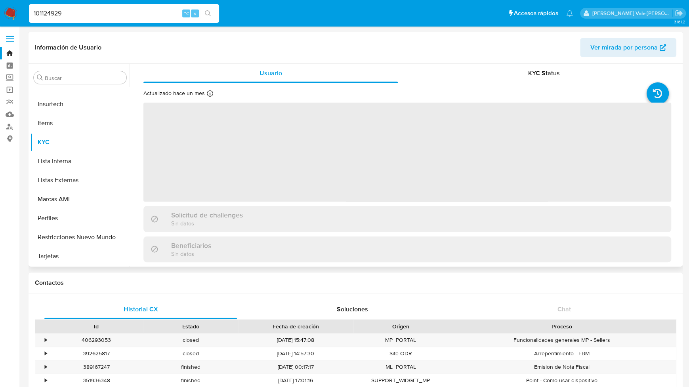
select select "10"
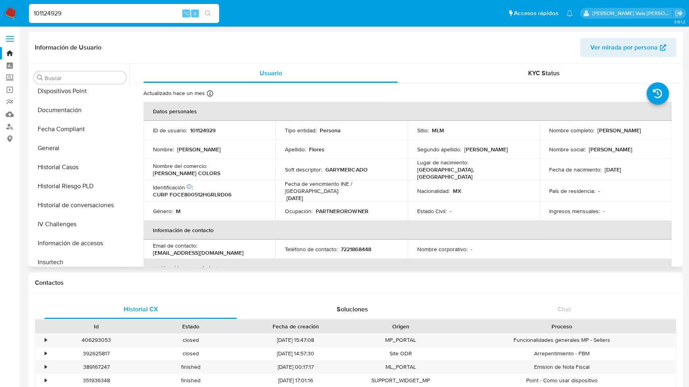
scroll to position [213, 0]
click at [69, 151] on button "General" at bounding box center [77, 150] width 93 height 19
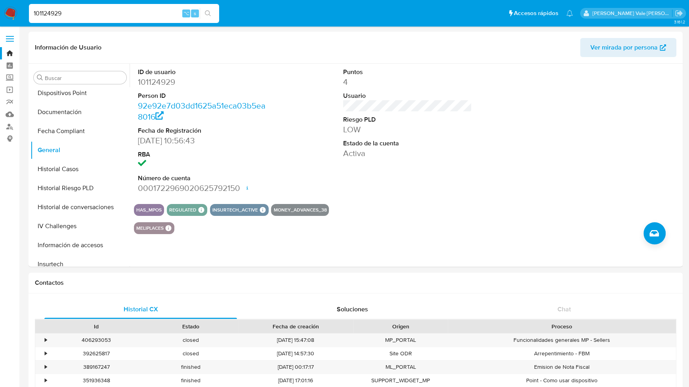
drag, startPoint x: 73, startPoint y: 15, endPoint x: 8, endPoint y: 14, distance: 65.0
click at [8, 14] on nav "Pausado Ver notificaciones 101124929 ⌥ s Accesos rápidos Presiona las siguiente…" at bounding box center [344, 13] width 689 height 27
paste input "1117927"
type input "1117927"
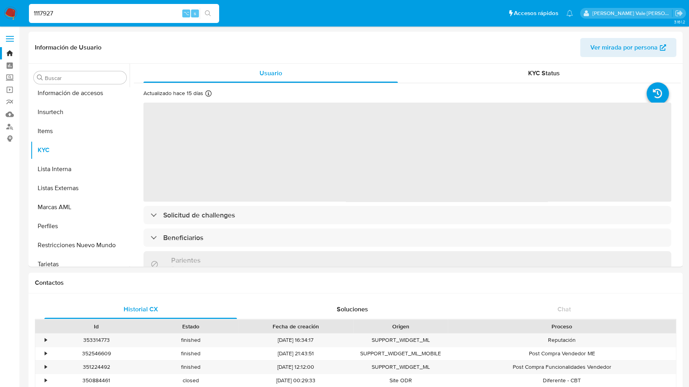
scroll to position [373, 0]
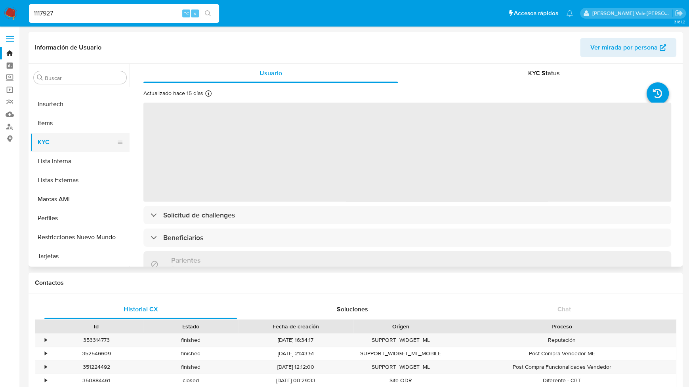
select select "10"
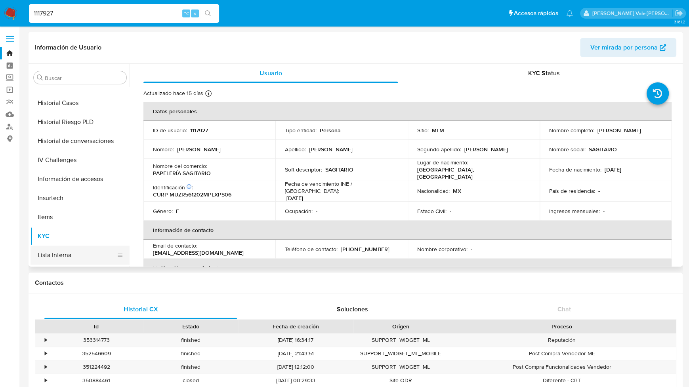
scroll to position [237, 0]
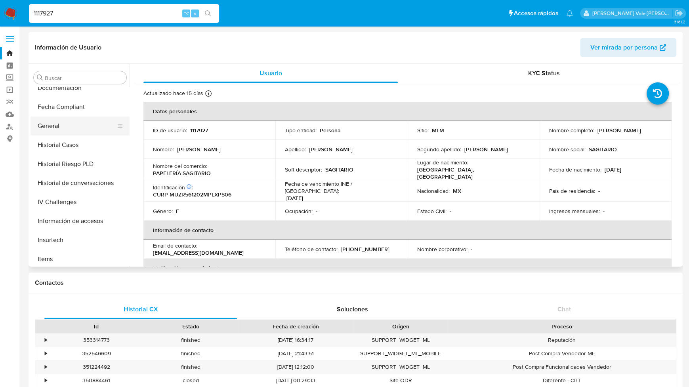
click at [64, 125] on button "General" at bounding box center [77, 126] width 93 height 19
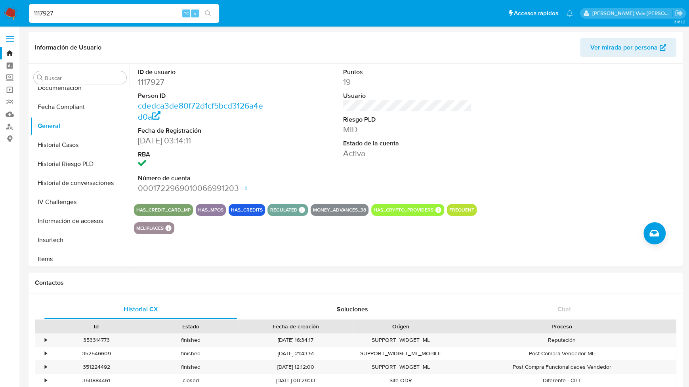
drag, startPoint x: 82, startPoint y: 10, endPoint x: 21, endPoint y: 16, distance: 61.8
click at [21, 16] on nav "Pausado Ver notificaciones 1117927 ⌥ s Accesos rápidos Presiona las siguientes …" at bounding box center [344, 13] width 689 height 27
paste input "49760784"
type input "49760784"
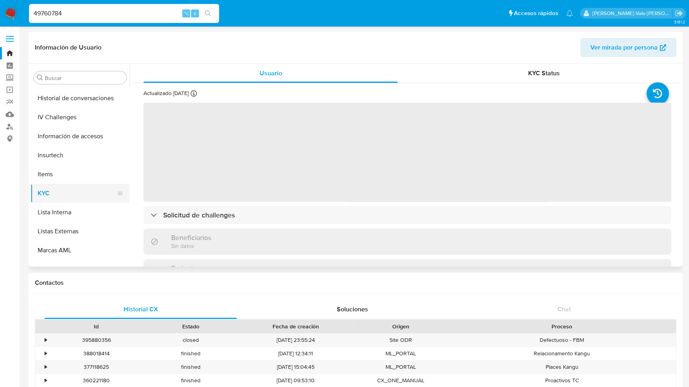
select select "10"
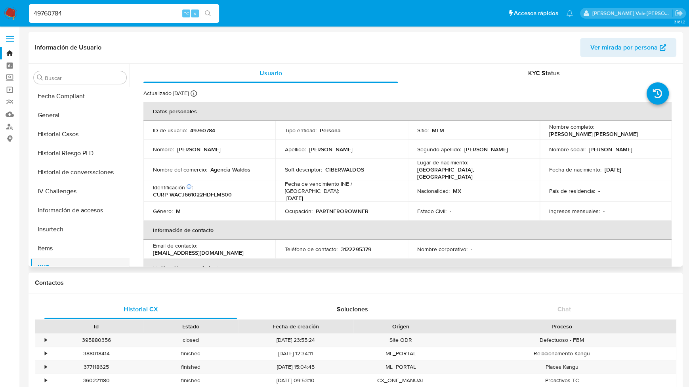
scroll to position [225, 0]
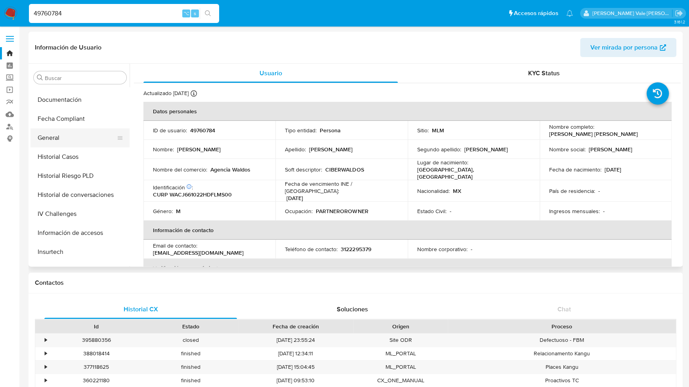
click at [67, 135] on button "General" at bounding box center [77, 137] width 93 height 19
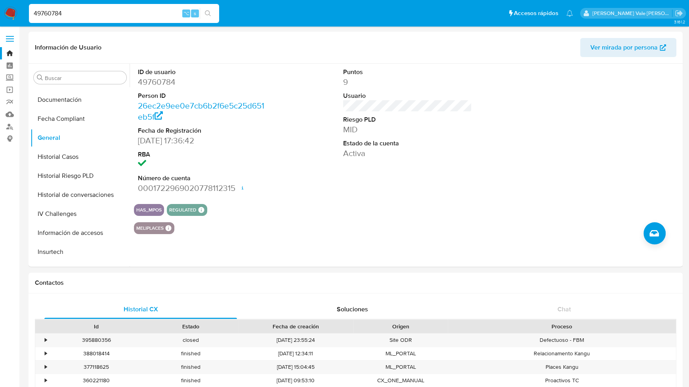
drag, startPoint x: 71, startPoint y: 14, endPoint x: 15, endPoint y: 14, distance: 55.9
click at [15, 14] on nav "Pausado Ver notificaciones 49760784 ⌥ s Accesos rápidos Presiona las siguientes…" at bounding box center [344, 13] width 689 height 27
paste input "628078262"
type input "628078262"
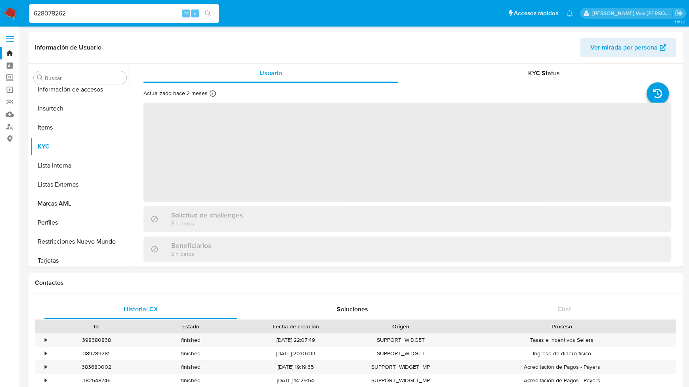
scroll to position [373, 0]
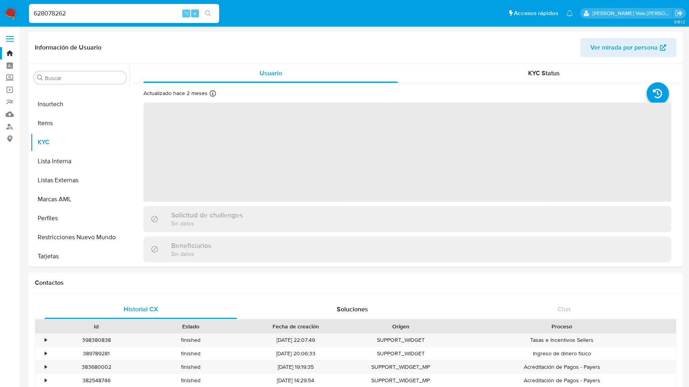
select select "10"
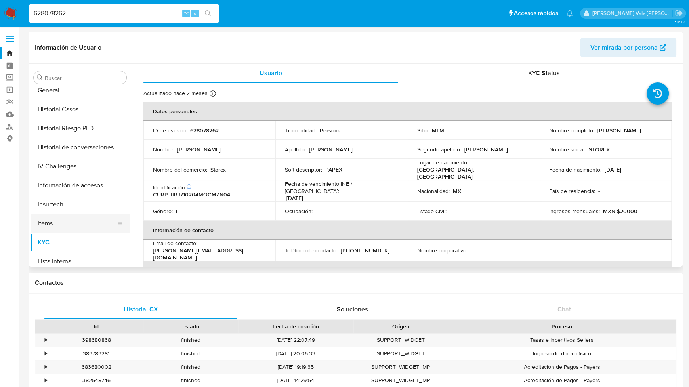
scroll to position [271, 0]
click at [62, 90] on button "General" at bounding box center [77, 91] width 93 height 19
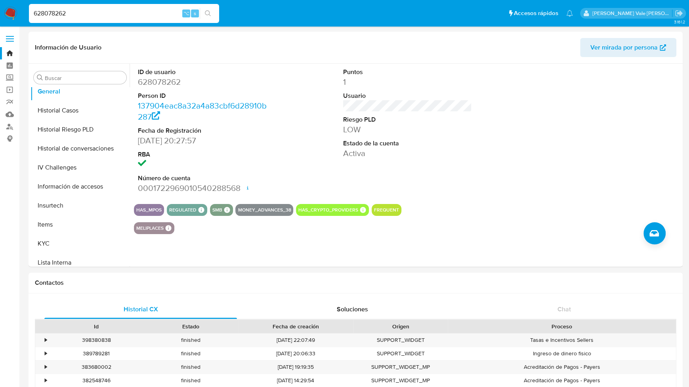
drag, startPoint x: 78, startPoint y: 7, endPoint x: 49, endPoint y: 7, distance: 29.3
click at [49, 7] on div "628078262 ⌥ s" at bounding box center [124, 13] width 190 height 19
drag, startPoint x: 74, startPoint y: 11, endPoint x: 16, endPoint y: 11, distance: 57.5
click at [16, 11] on nav "Pausado Ver notificaciones 628078262 ⌥ s Accesos rápidos Presiona las siguiente…" at bounding box center [344, 13] width 689 height 27
paste input "148706262"
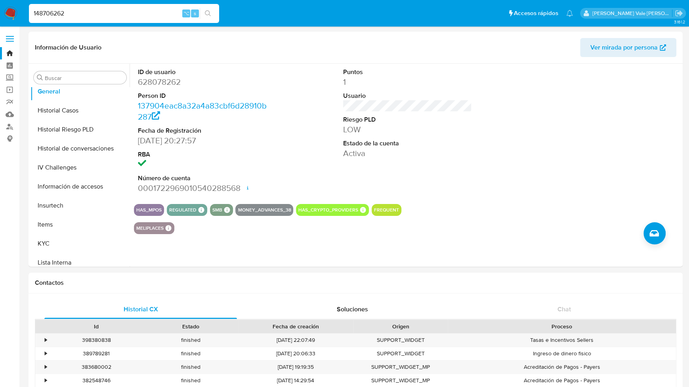
type input "148706262"
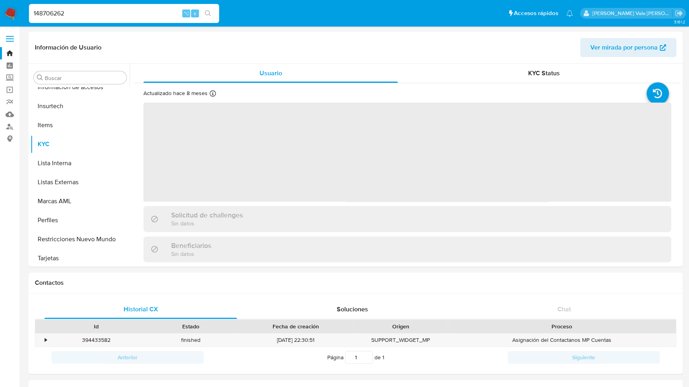
scroll to position [373, 0]
select select "10"
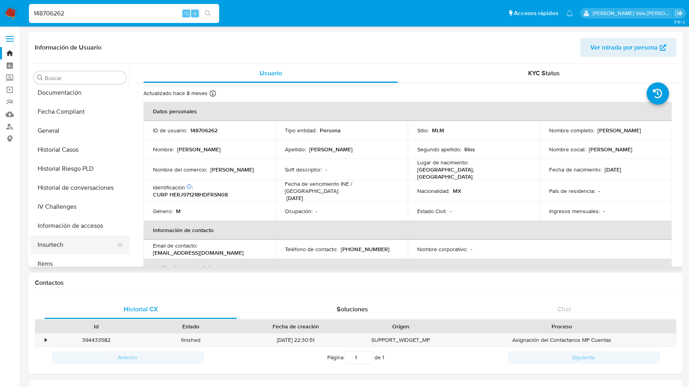
scroll to position [224, 0]
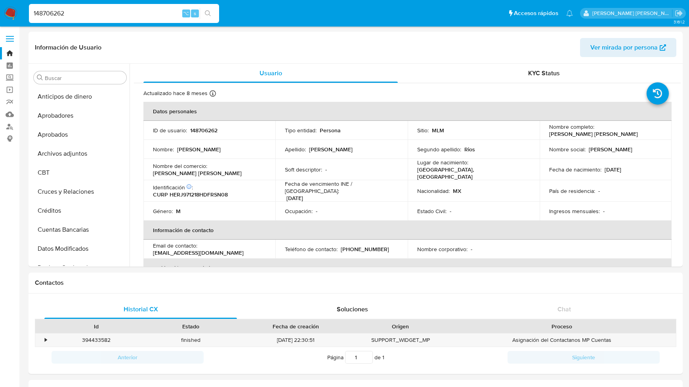
select select "10"
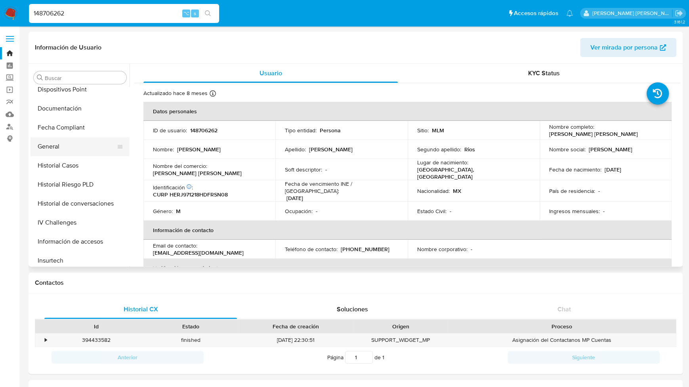
click at [56, 140] on button "General" at bounding box center [77, 146] width 93 height 19
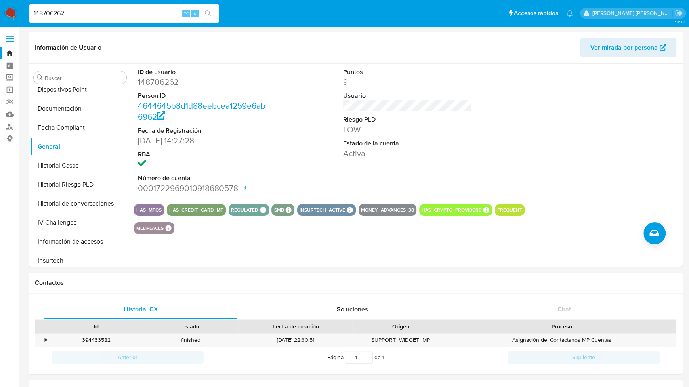
drag, startPoint x: 86, startPoint y: 14, endPoint x: 28, endPoint y: 14, distance: 58.3
click at [28, 14] on li "148706262 ⌥ s" at bounding box center [124, 13] width 194 height 20
paste input "190615890"
type input "190615890"
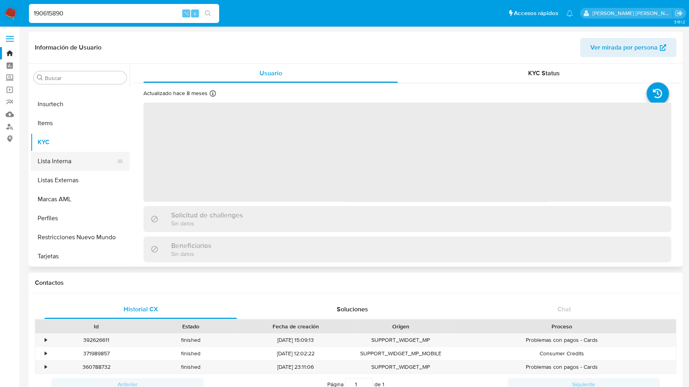
select select "10"
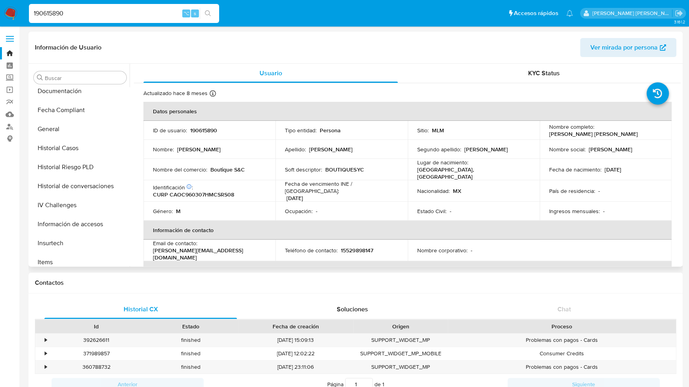
scroll to position [230, 0]
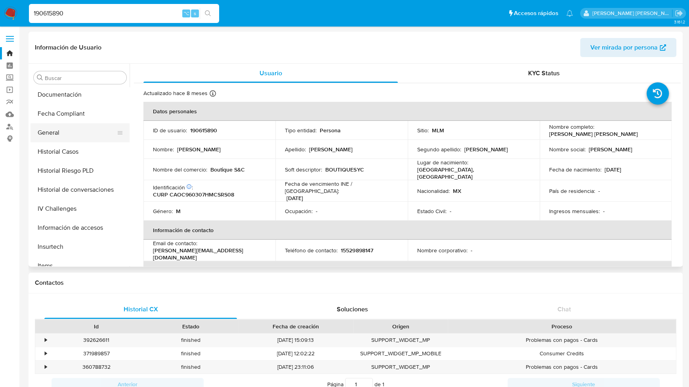
click at [62, 132] on button "General" at bounding box center [77, 132] width 93 height 19
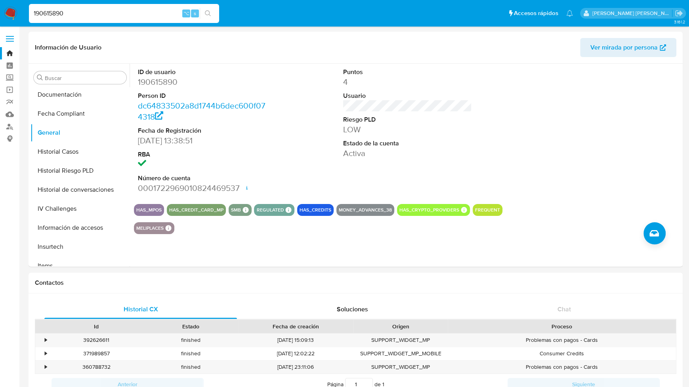
scroll to position [0, 0]
drag, startPoint x: 78, startPoint y: 14, endPoint x: 11, endPoint y: 11, distance: 66.2
click at [11, 11] on nav "Pausado Ver notificaciones 190615890 ⌥ s Accesos rápidos Presiona las siguiente…" at bounding box center [344, 13] width 689 height 27
paste input "1001466275"
type input "1001466275"
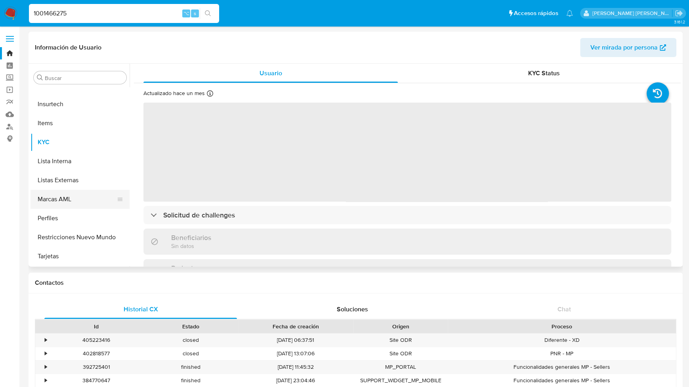
select select "10"
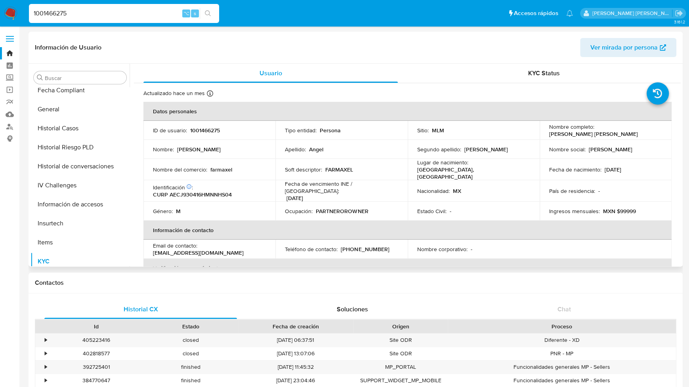
scroll to position [254, 0]
click at [66, 111] on button "General" at bounding box center [77, 108] width 93 height 19
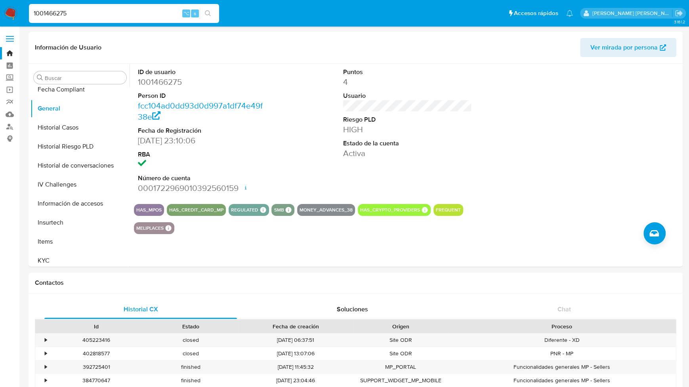
scroll to position [0, 0]
drag, startPoint x: 87, startPoint y: 17, endPoint x: -6, endPoint y: 19, distance: 92.7
type input "1"
paste input "558131224"
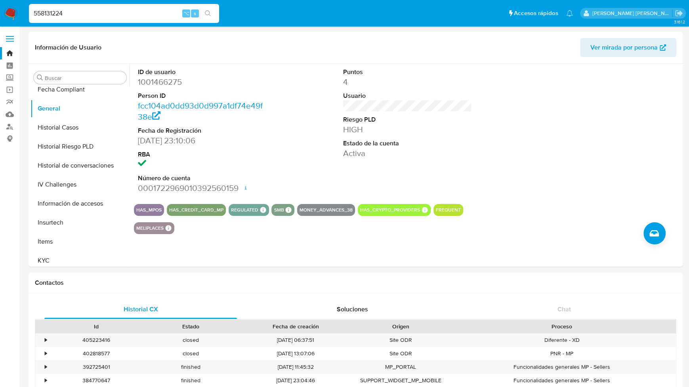
type input "558131224"
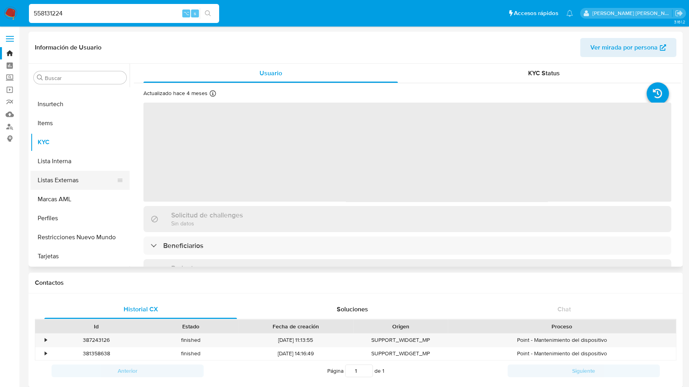
select select "10"
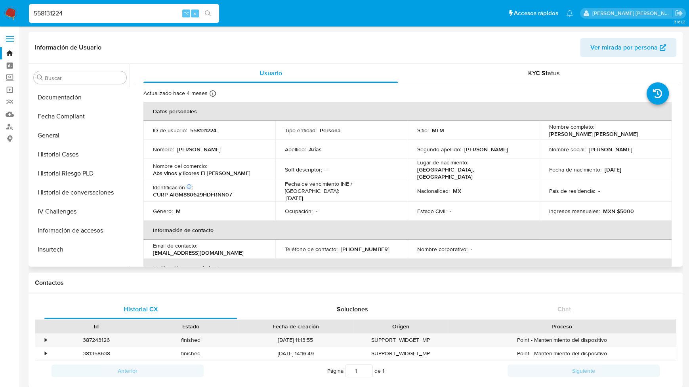
scroll to position [204, 0]
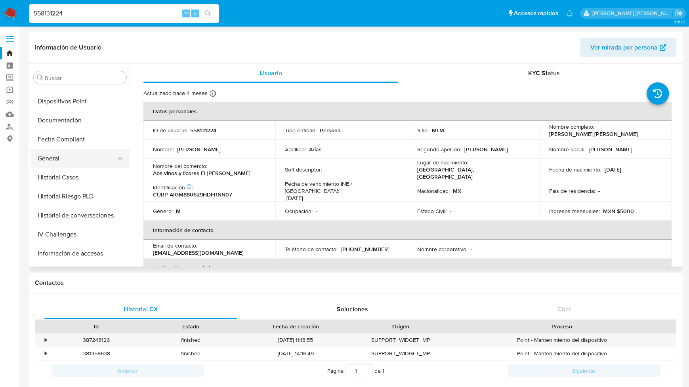
click at [61, 159] on button "General" at bounding box center [77, 158] width 93 height 19
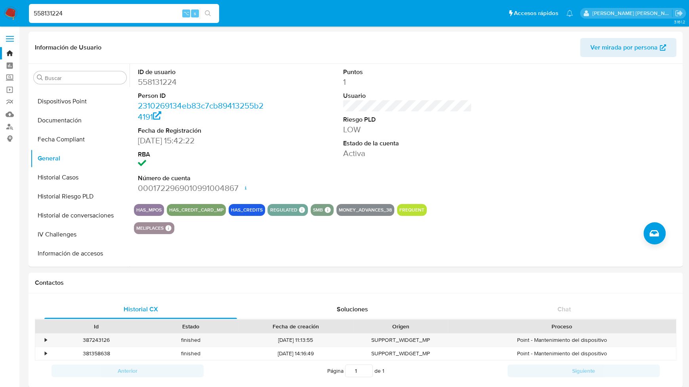
drag, startPoint x: 78, startPoint y: 9, endPoint x: 0, endPoint y: 9, distance: 78.1
click at [0, 9] on nav "Pausado Ver notificaciones 558131224 ⌥ s Accesos rápidos Presiona las siguiente…" at bounding box center [344, 13] width 689 height 27
paste input "200352296"
type input "200352296"
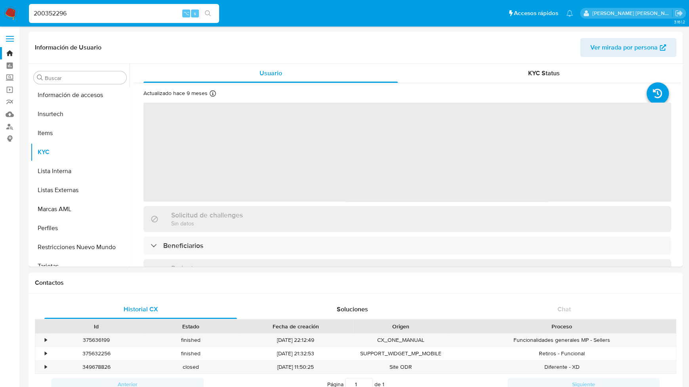
scroll to position [373, 0]
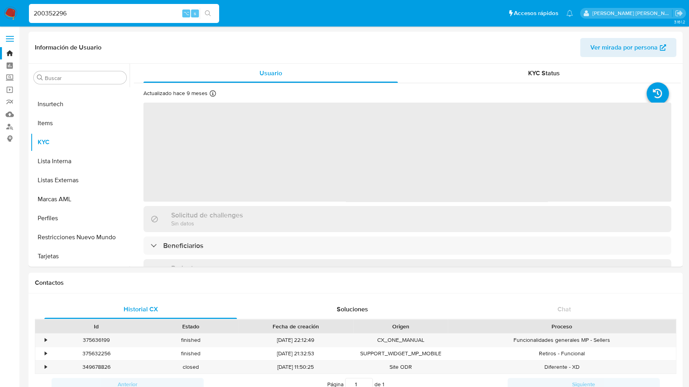
select select "10"
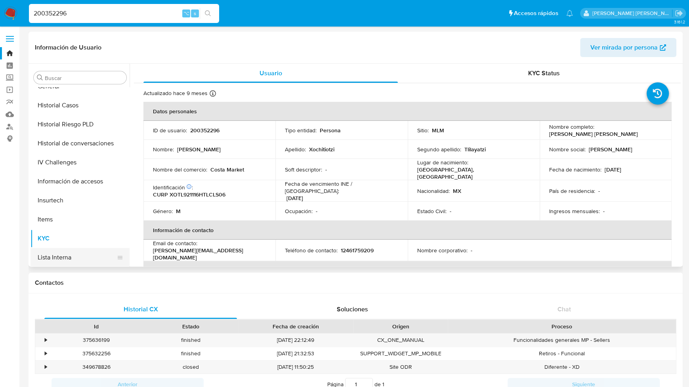
scroll to position [235, 0]
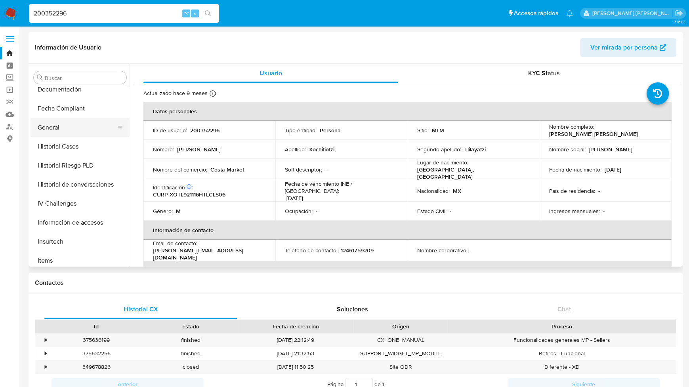
click at [60, 133] on button "General" at bounding box center [77, 127] width 93 height 19
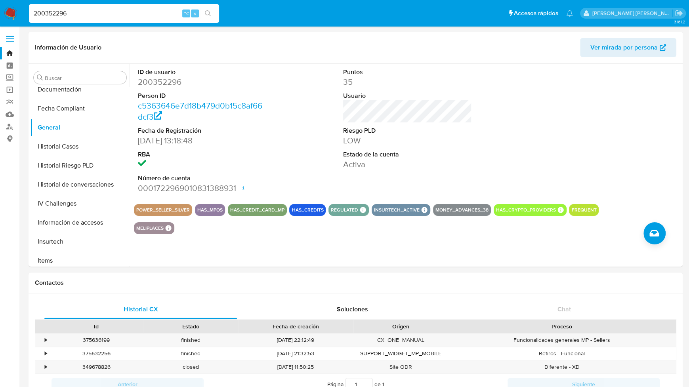
drag, startPoint x: 73, startPoint y: 13, endPoint x: -6, endPoint y: 12, distance: 78.5
paste input "122331692"
type input "122331692"
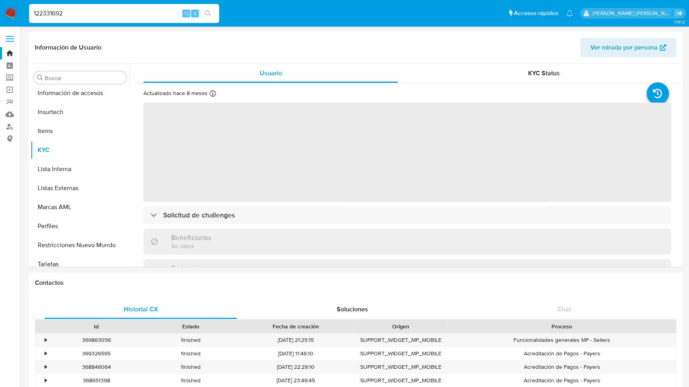
scroll to position [373, 0]
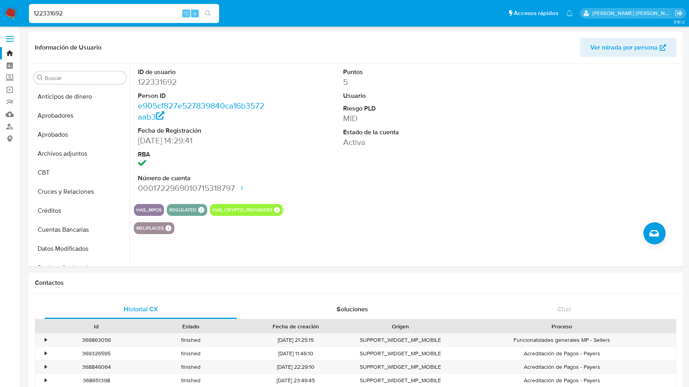
select select "10"
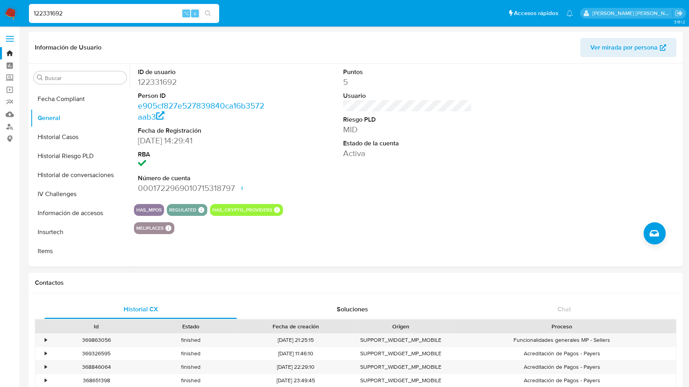
drag, startPoint x: 74, startPoint y: 15, endPoint x: 17, endPoint y: 12, distance: 57.1
click at [17, 12] on nav "Pausado Ver notificaciones 122331692 ⌥ s Accesos rápidos Presiona las siguiente…" at bounding box center [344, 13] width 689 height 27
paste input "239566668"
type input "239566668"
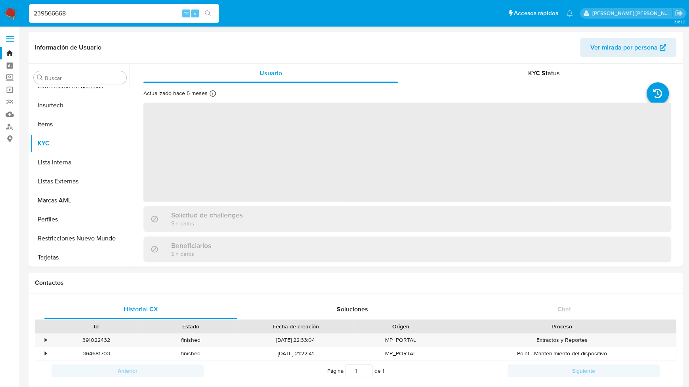
scroll to position [373, 0]
select select "10"
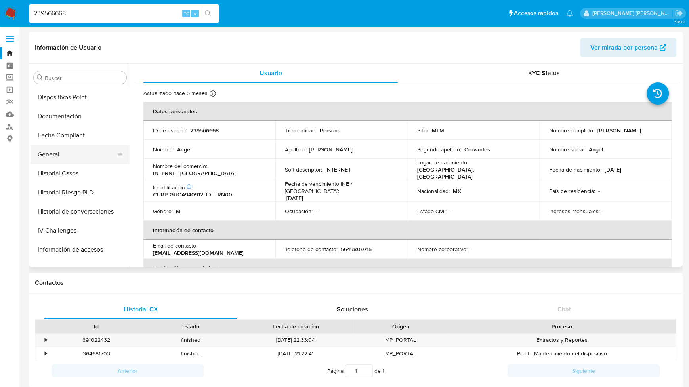
scroll to position [202, 0]
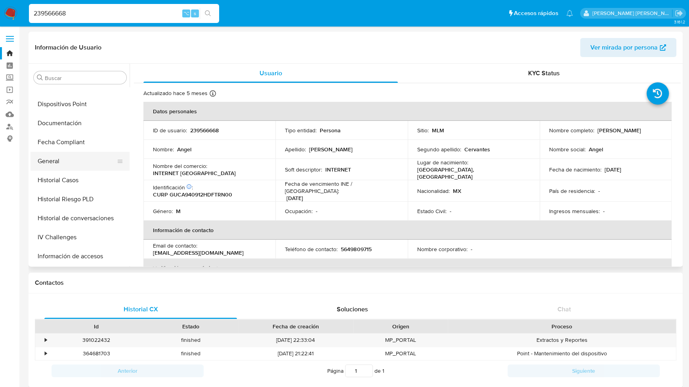
click at [61, 159] on button "General" at bounding box center [77, 161] width 93 height 19
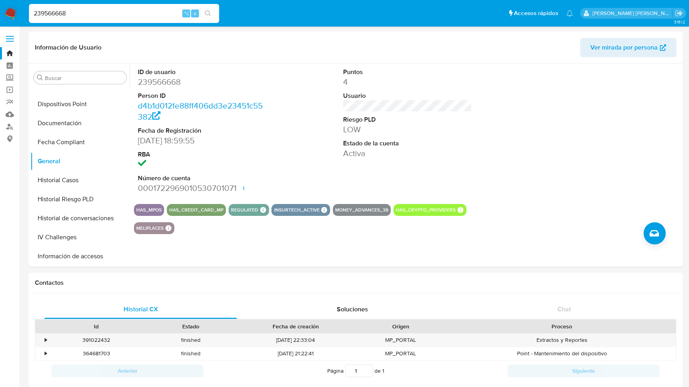
drag, startPoint x: 82, startPoint y: 16, endPoint x: 9, endPoint y: 13, distance: 72.6
click at [9, 13] on nav "Pausado Ver notificaciones 239566668 ⌥ s Accesos rápidos Presiona las siguiente…" at bounding box center [344, 13] width 689 height 27
paste input "58321584"
type input "58321584"
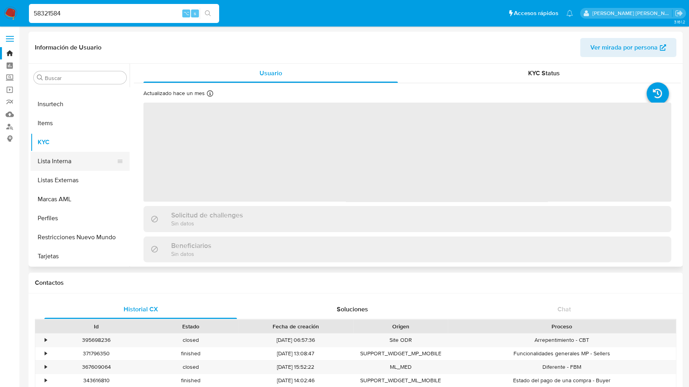
select select "10"
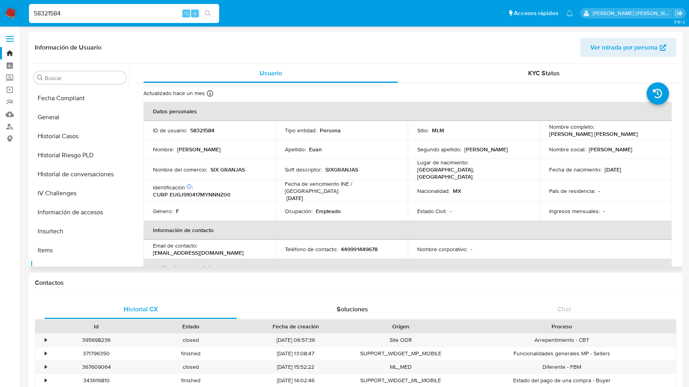
scroll to position [230, 0]
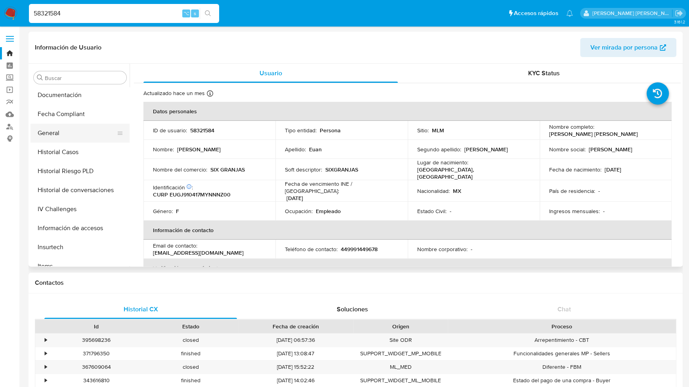
click at [65, 133] on button "General" at bounding box center [77, 133] width 93 height 19
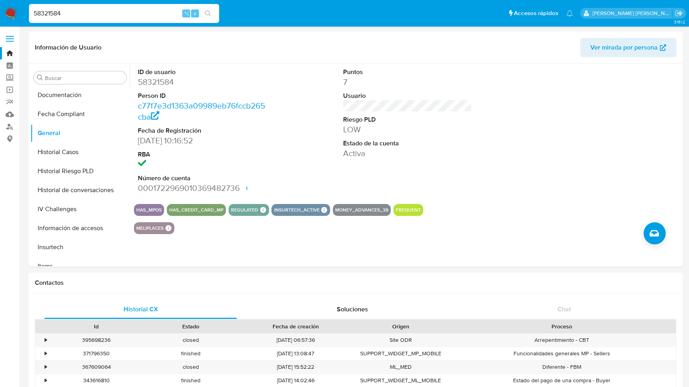
drag, startPoint x: 69, startPoint y: 14, endPoint x: 6, endPoint y: 14, distance: 62.6
click at [6, 14] on nav "Pausado Ver notificaciones 58321584 ⌥ s Accesos rápidos Presiona las siguientes…" at bounding box center [344, 13] width 689 height 27
paste input "1131571670"
type input "1131571670"
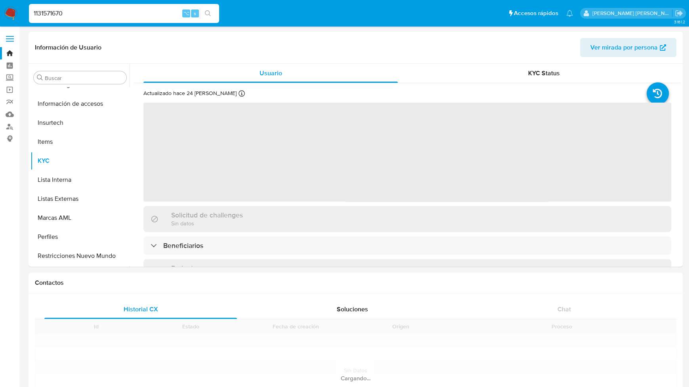
scroll to position [373, 0]
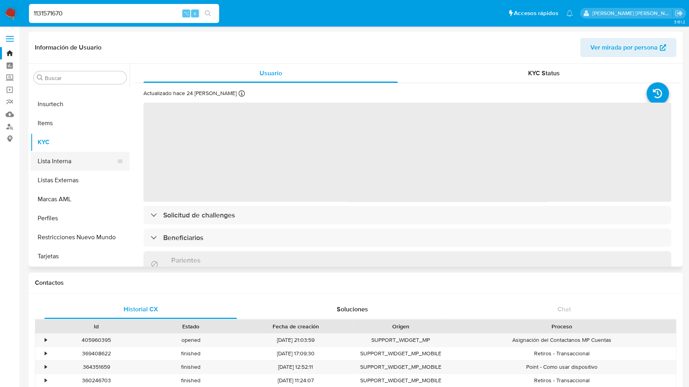
select select "10"
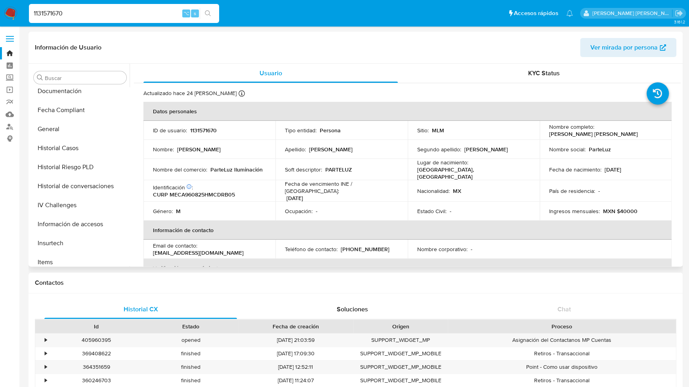
scroll to position [230, 0]
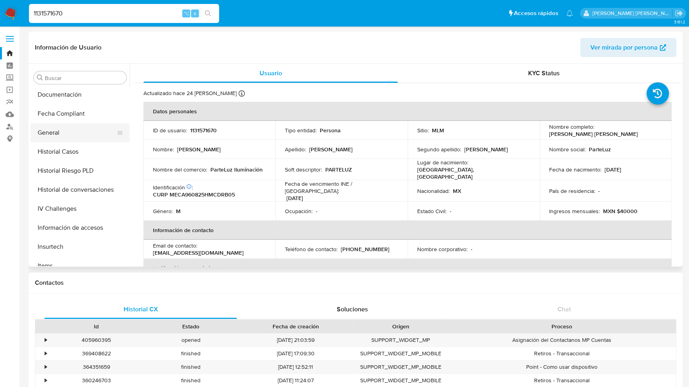
click at [64, 134] on button "General" at bounding box center [77, 132] width 93 height 19
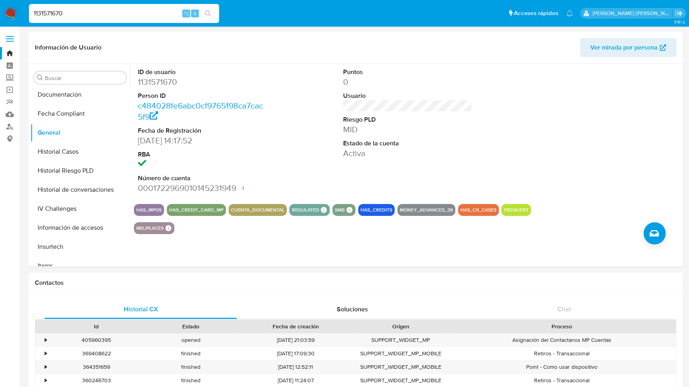
drag, startPoint x: 86, startPoint y: 19, endPoint x: 82, endPoint y: 18, distance: 4.4
click at [82, 18] on div "1131571670 ⌥ s" at bounding box center [124, 13] width 190 height 19
drag, startPoint x: 73, startPoint y: 15, endPoint x: -2, endPoint y: 15, distance: 75.7
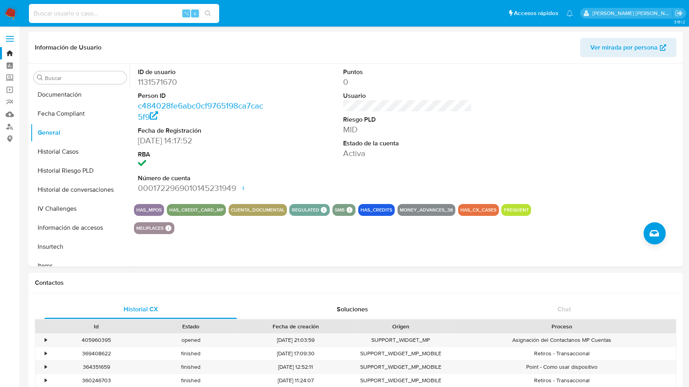
paste input "197907697"
type input "197907697"
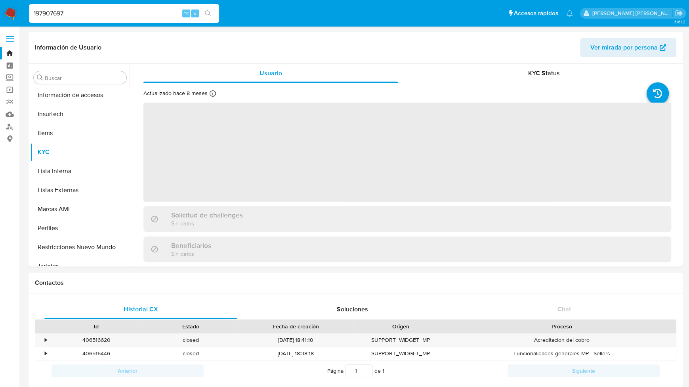
scroll to position [373, 0]
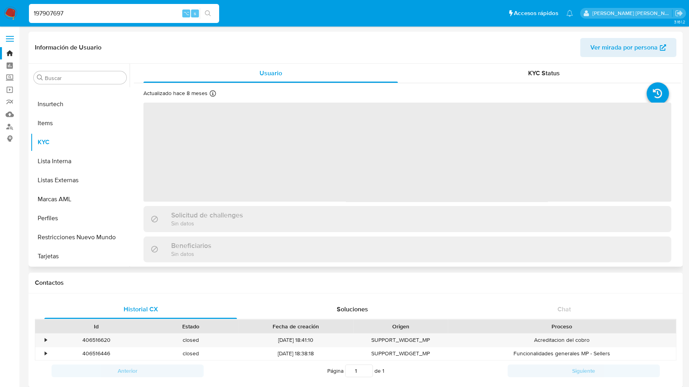
select select "10"
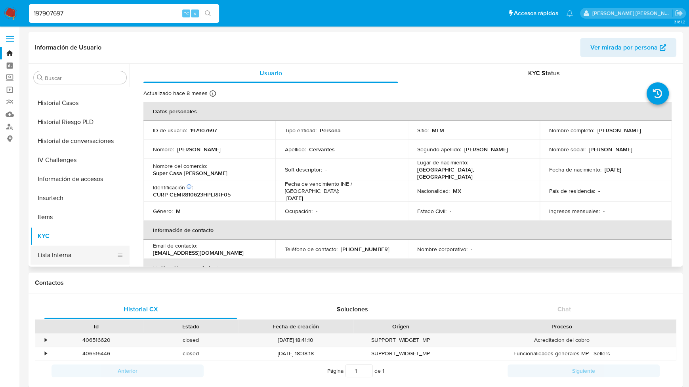
scroll to position [251, 0]
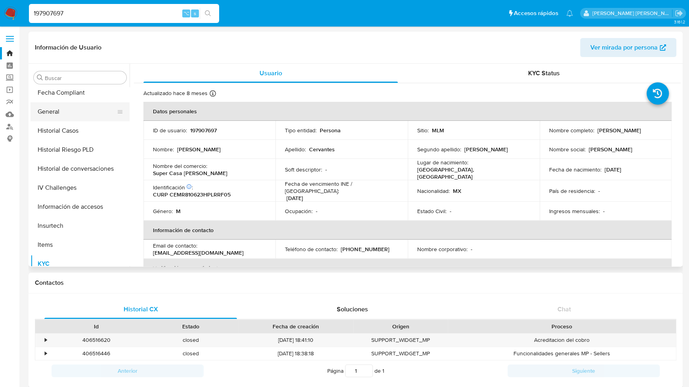
click at [62, 111] on button "General" at bounding box center [77, 111] width 93 height 19
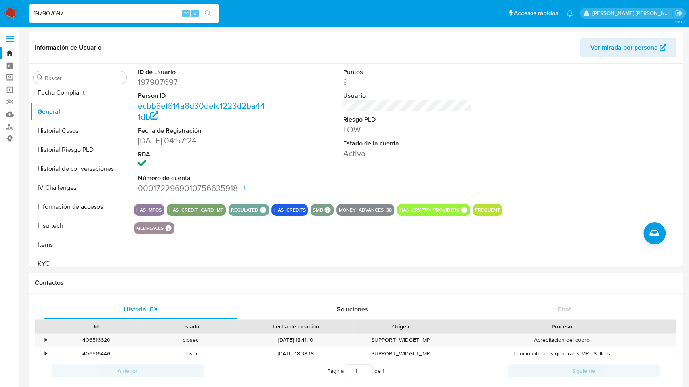
drag, startPoint x: 76, startPoint y: 13, endPoint x: 25, endPoint y: 14, distance: 51.5
click at [25, 14] on ul "Pausado Ver notificaciones 197907697 ⌥ s Accesos rápidos Presiona las siguiente…" at bounding box center [301, 13] width 552 height 20
paste input "694657691"
type input "694657691"
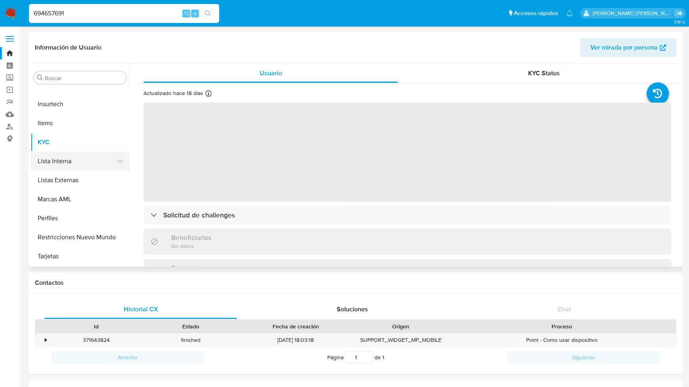
select select "10"
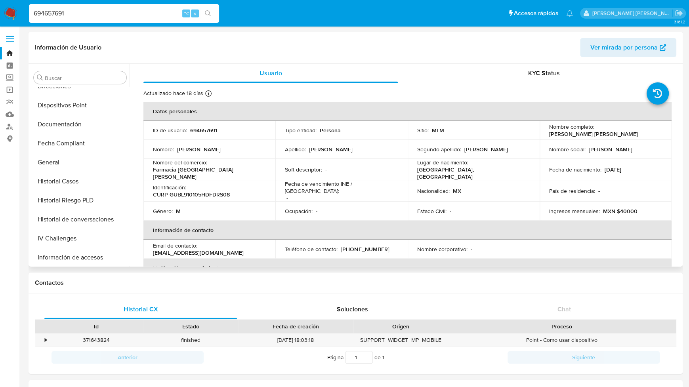
scroll to position [199, 0]
click at [67, 165] on button "General" at bounding box center [77, 164] width 93 height 19
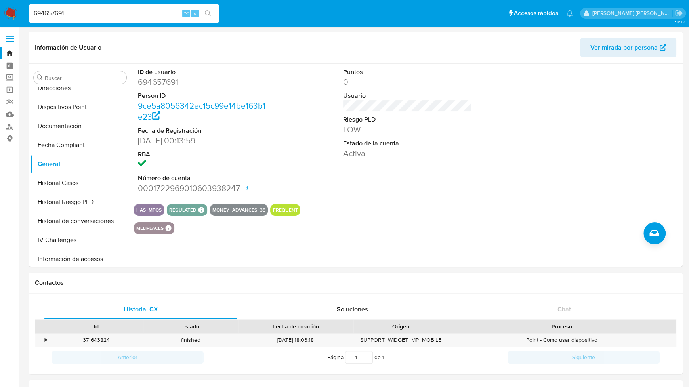
drag, startPoint x: 73, startPoint y: 11, endPoint x: -8, endPoint y: 11, distance: 81.6
paste input "61085821"
type input "61085821"
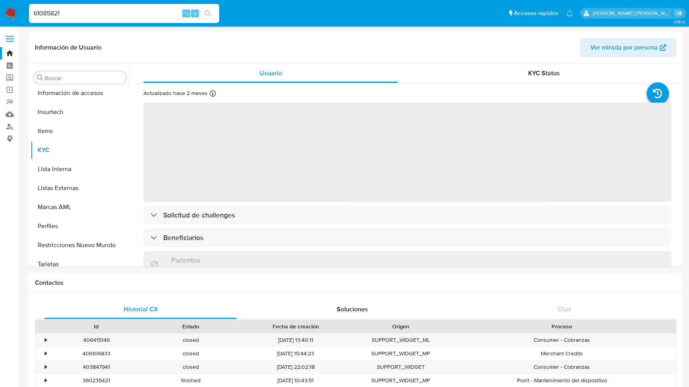
scroll to position [373, 0]
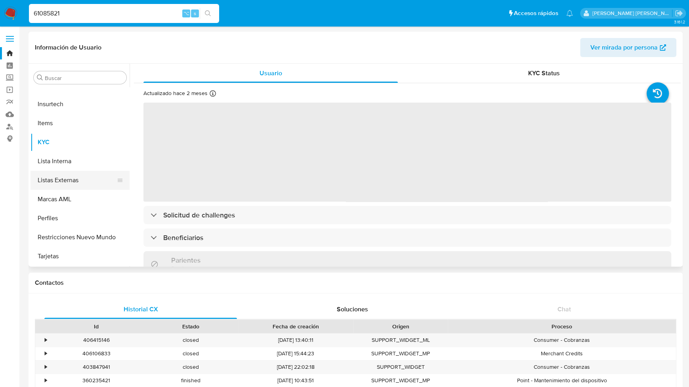
select select "10"
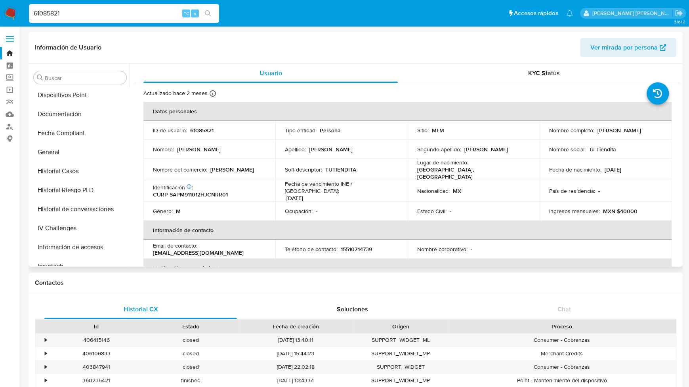
scroll to position [212, 0]
click at [78, 156] on button "General" at bounding box center [77, 151] width 93 height 19
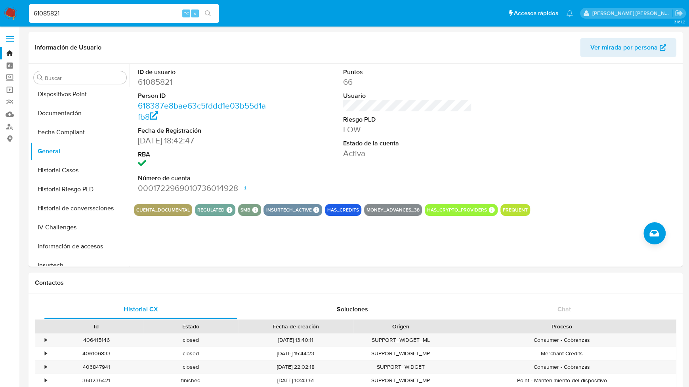
drag, startPoint x: 77, startPoint y: 13, endPoint x: -1, endPoint y: 13, distance: 78.1
paste input "140284190"
type input "140284190"
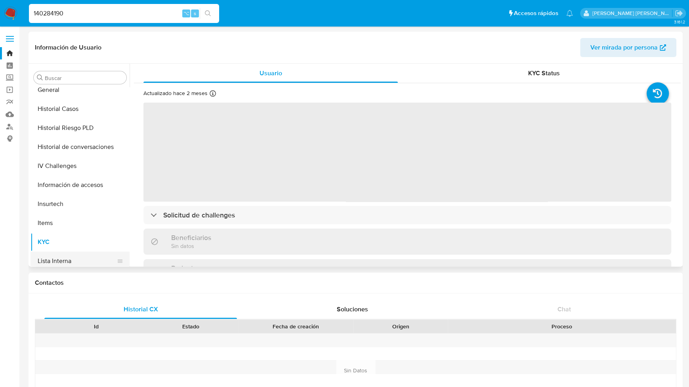
select select "10"
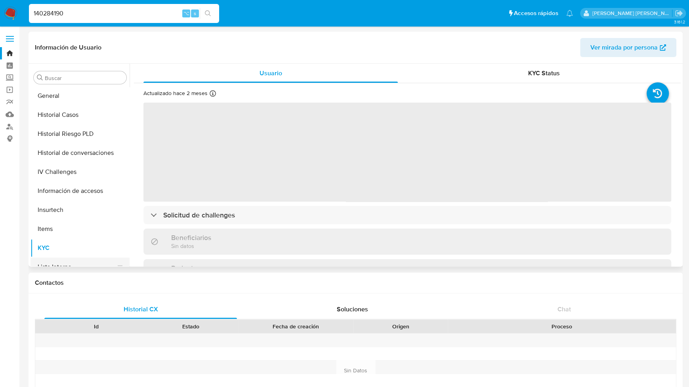
scroll to position [265, 0]
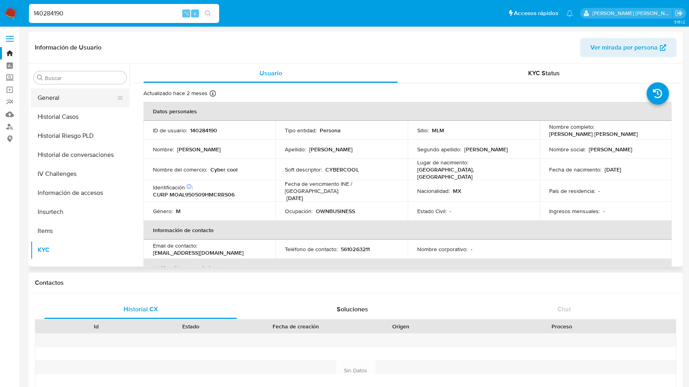
click at [59, 98] on button "General" at bounding box center [77, 97] width 93 height 19
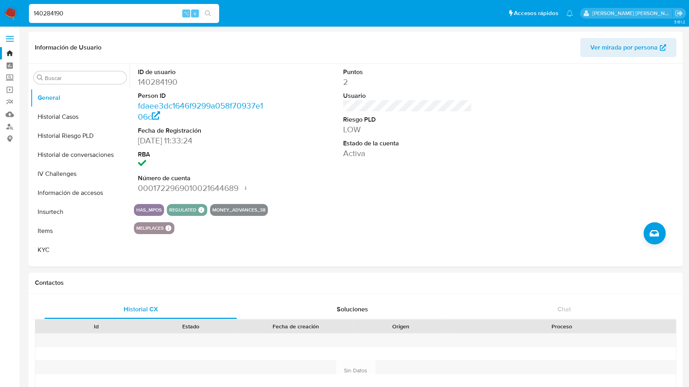
scroll to position [0, 0]
drag, startPoint x: 77, startPoint y: 14, endPoint x: 21, endPoint y: 14, distance: 56.3
click at [21, 14] on nav "Pausado Ver notificaciones 140284190 ⌥ s Accesos rápidos Presiona las siguiente…" at bounding box center [344, 13] width 689 height 27
paste input "2858336"
type input "128583360"
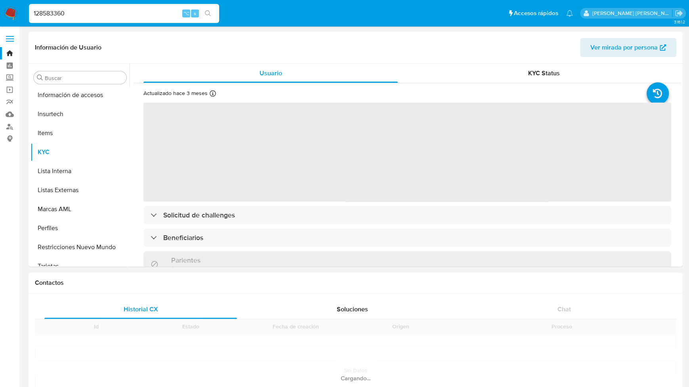
scroll to position [373, 0]
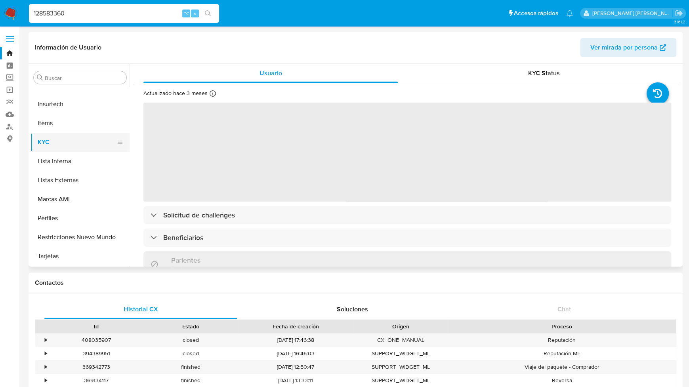
select select "10"
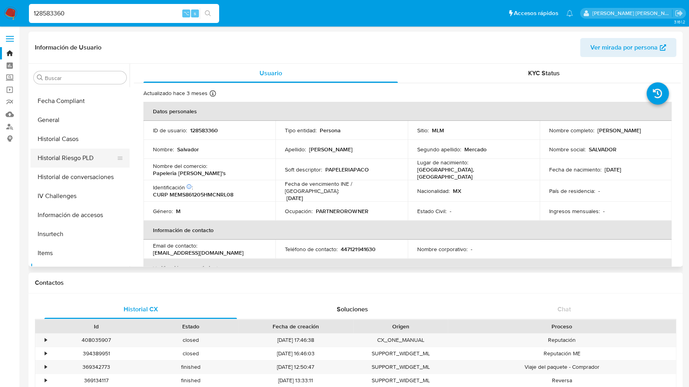
scroll to position [241, 0]
click at [59, 122] on button "General" at bounding box center [77, 121] width 93 height 19
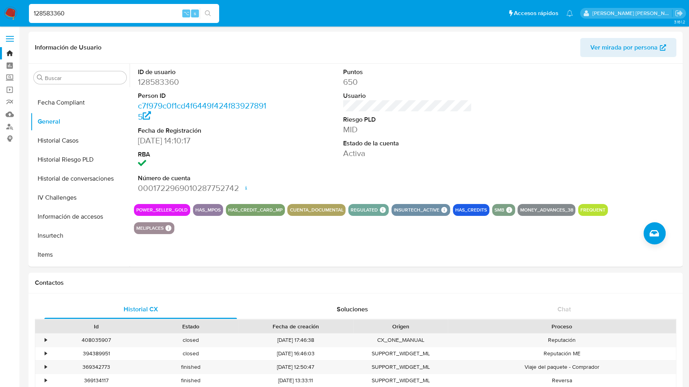
drag, startPoint x: 77, startPoint y: 17, endPoint x: 10, endPoint y: 17, distance: 67.8
click at [10, 17] on nav "Pausado Ver notificaciones 128583360 ⌥ s Accesos rápidos Presiona las siguiente…" at bounding box center [344, 13] width 689 height 27
drag, startPoint x: 69, startPoint y: 15, endPoint x: 3, endPoint y: 15, distance: 66.2
click at [3, 15] on nav "Pausado Ver notificaciones 128583360 ⌥ s Accesos rápidos Presiona las siguiente…" at bounding box center [344, 13] width 689 height 27
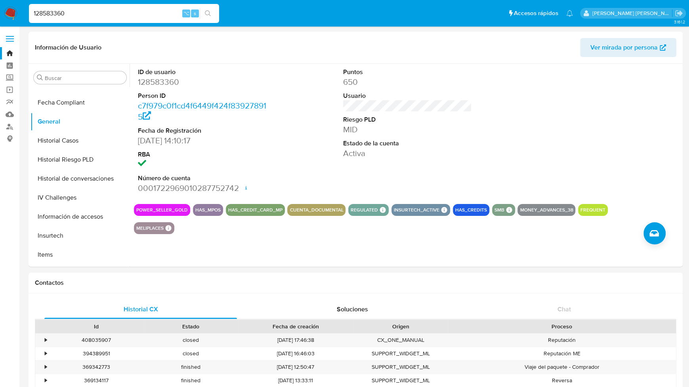
paste input "0024841"
type input "120024841"
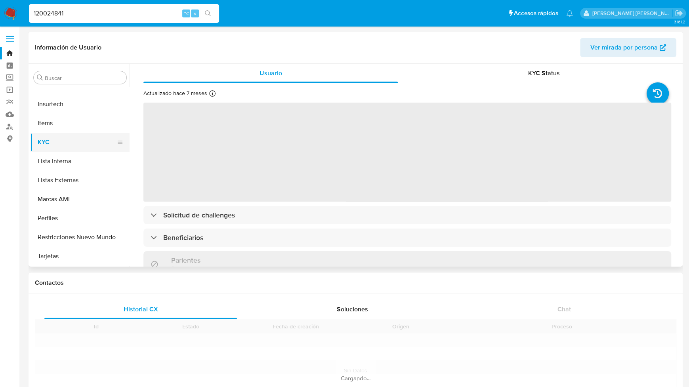
select select "10"
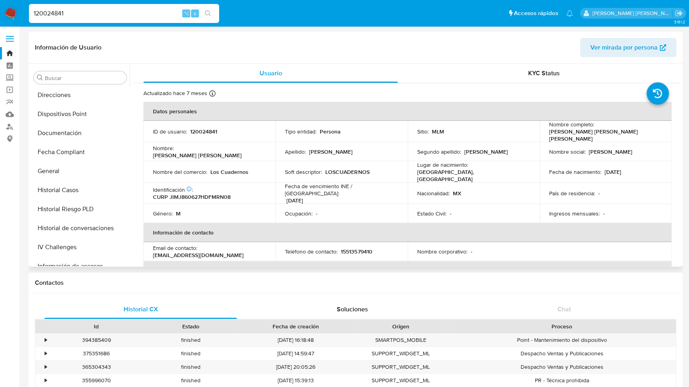
scroll to position [188, 0]
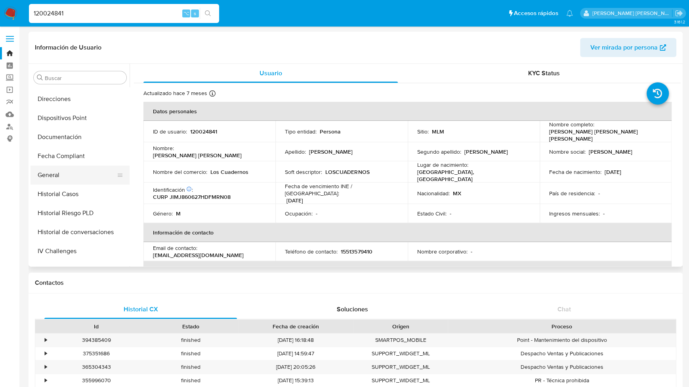
click at [59, 176] on button "General" at bounding box center [77, 175] width 93 height 19
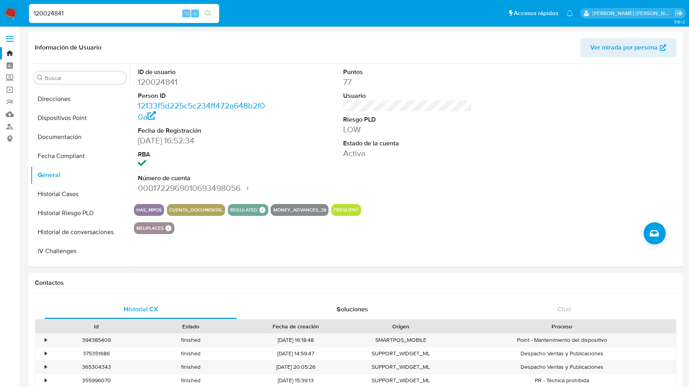
scroll to position [0, 0]
drag, startPoint x: 87, startPoint y: 15, endPoint x: 2, endPoint y: 10, distance: 85.3
click at [2, 10] on nav "Pausado Ver notificaciones 120024841 ⌥ s Accesos rápidos Presiona las siguiente…" at bounding box center [344, 13] width 689 height 27
paste input "041046192"
type input "1041046192"
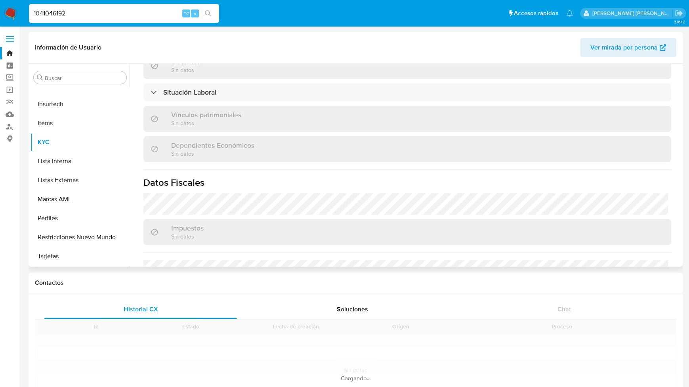
scroll to position [311, 0]
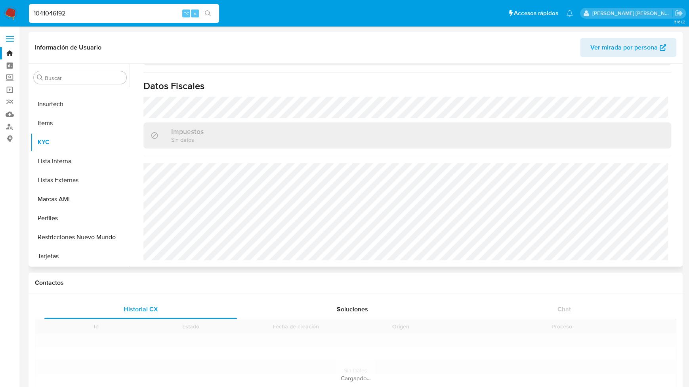
select select "10"
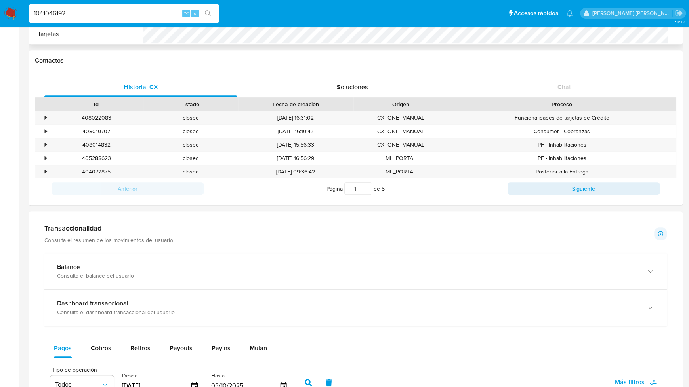
scroll to position [222, 0]
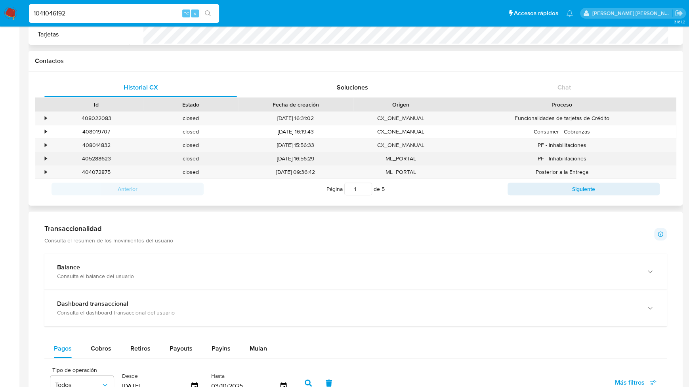
click at [45, 157] on div "•" at bounding box center [46, 159] width 2 height 8
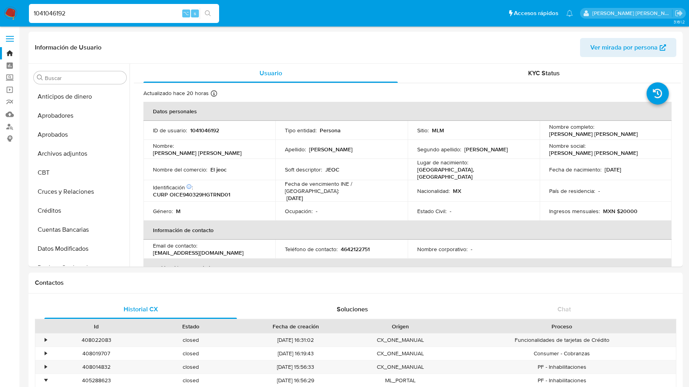
select select "10"
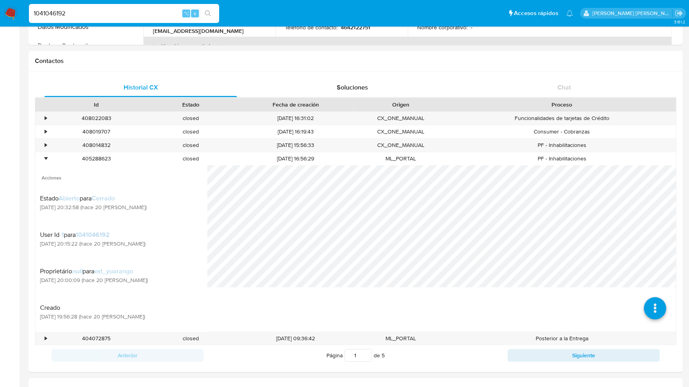
scroll to position [498, 0]
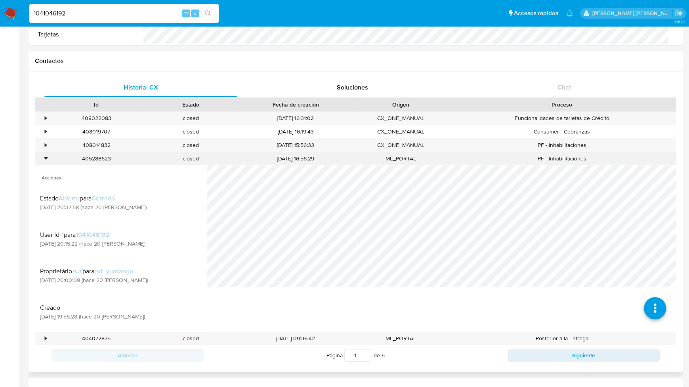
click at [45, 160] on div "•" at bounding box center [46, 159] width 2 height 8
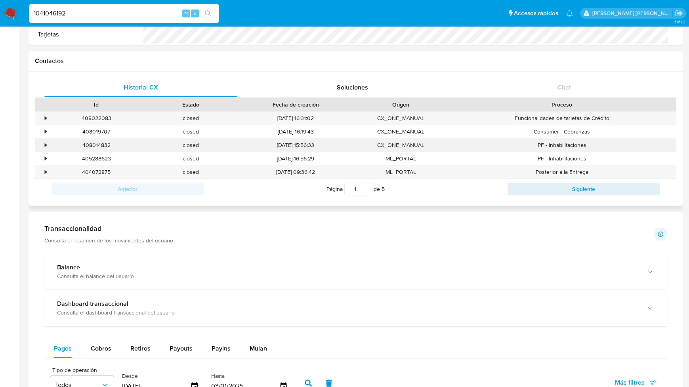
click at [46, 145] on div "•" at bounding box center [46, 145] width 2 height 8
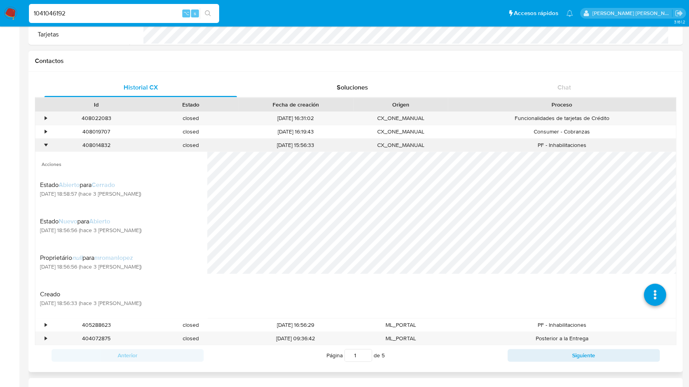
click at [45, 144] on div "•" at bounding box center [46, 145] width 2 height 8
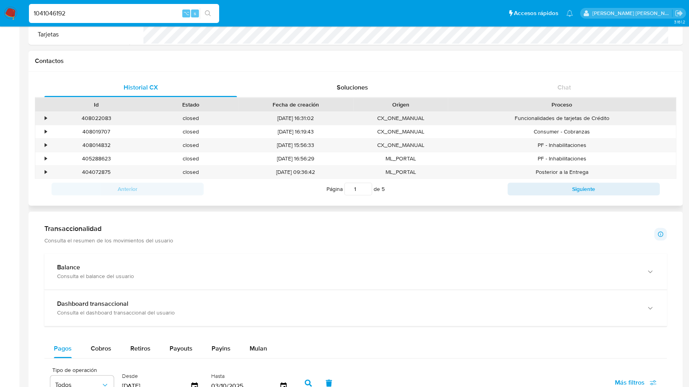
click at [46, 121] on div "•" at bounding box center [46, 119] width 2 height 8
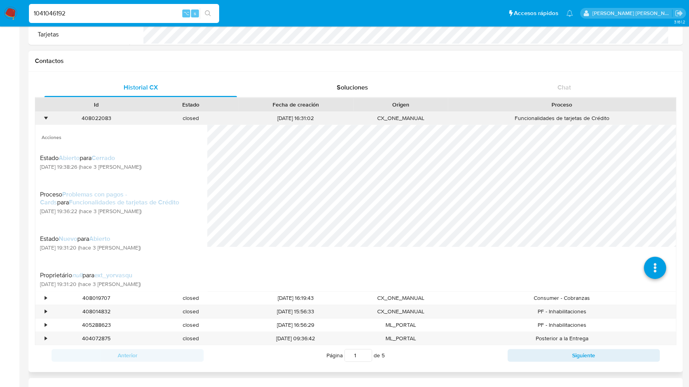
click at [45, 120] on div "•" at bounding box center [46, 119] width 2 height 8
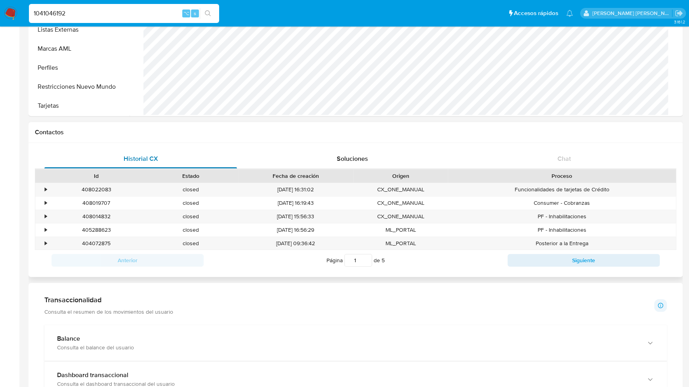
scroll to position [90, 0]
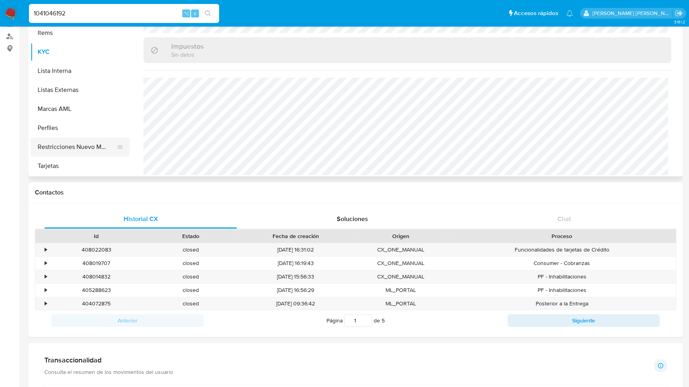
click at [53, 143] on button "Restricciones Nuevo Mundo" at bounding box center [77, 147] width 93 height 19
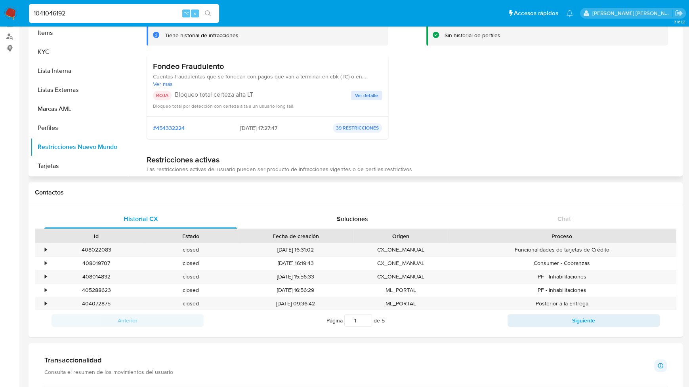
click at [357, 92] on span "Ver detalle" at bounding box center [366, 96] width 23 height 8
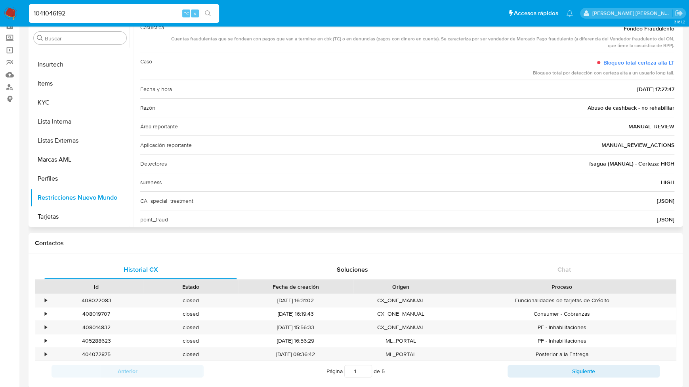
scroll to position [54, 0]
